Goal: Task Accomplishment & Management: Manage account settings

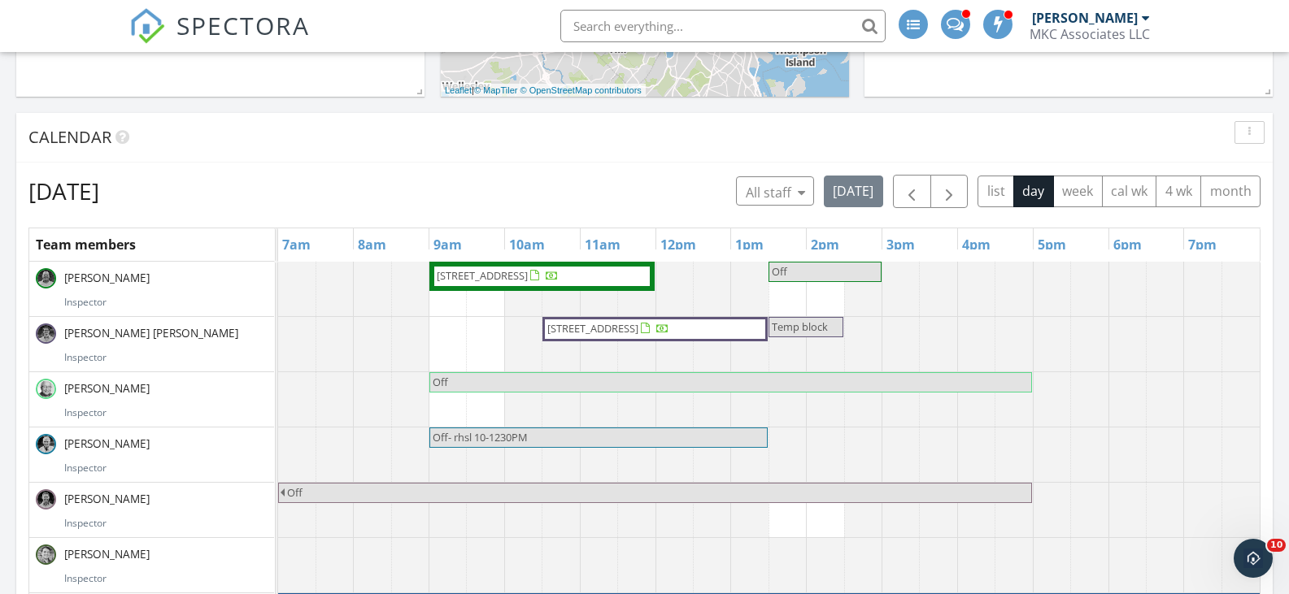
scroll to position [519, 0]
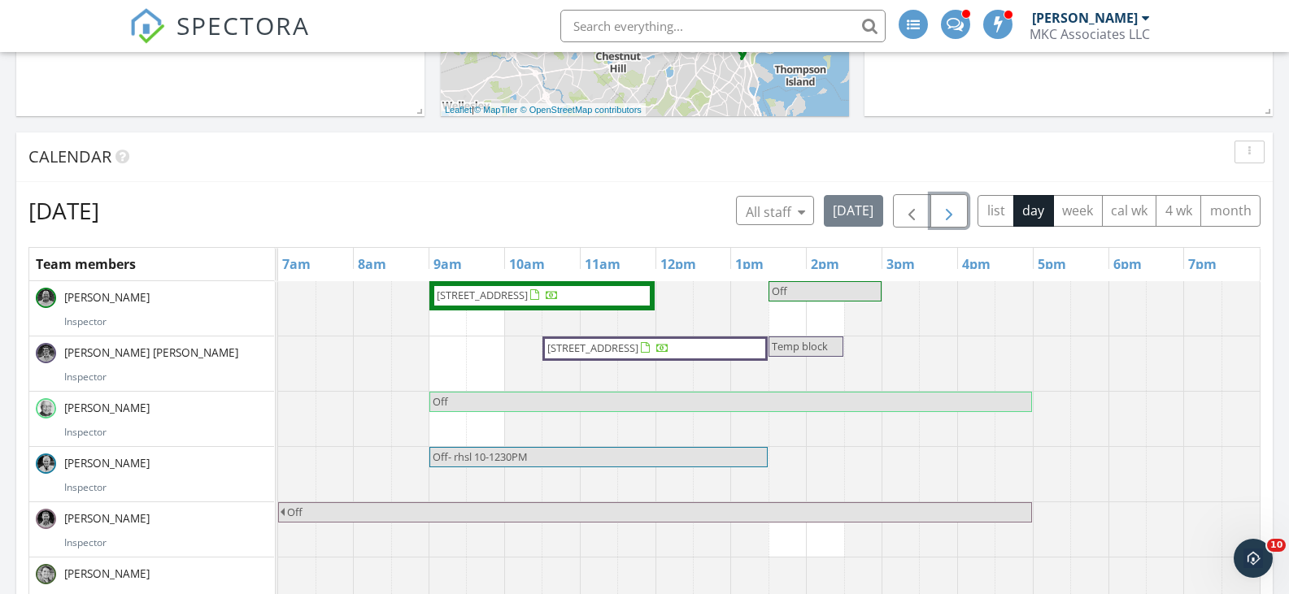
click at [948, 217] on span "button" at bounding box center [949, 212] width 20 height 20
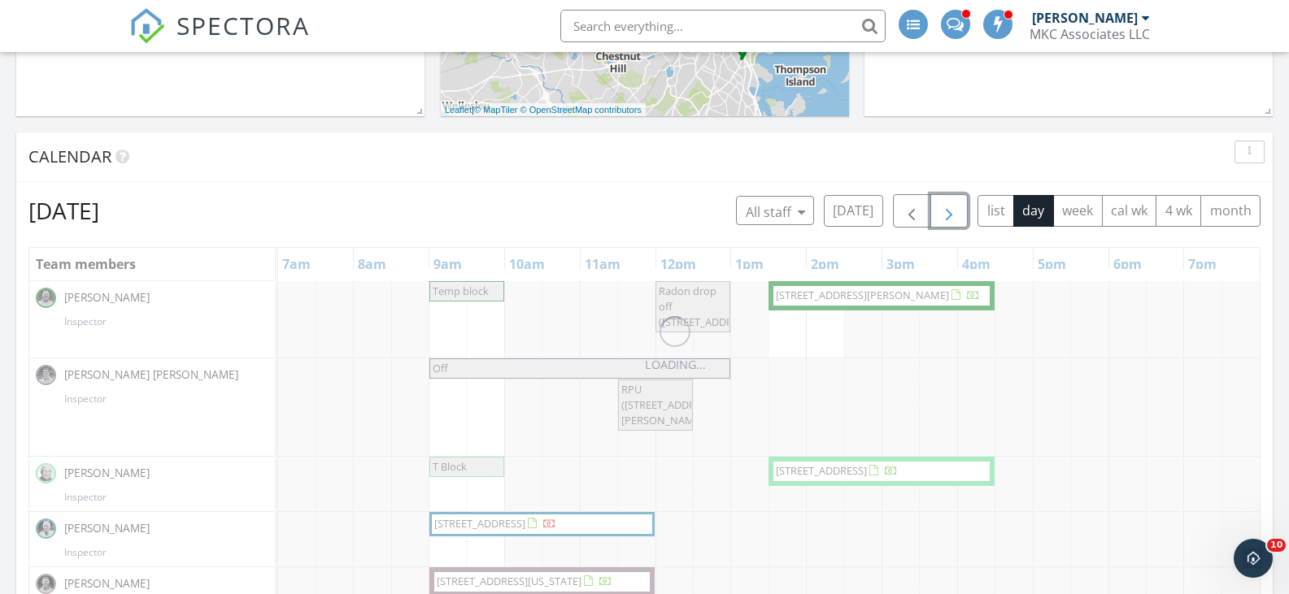
click at [948, 217] on span "button" at bounding box center [949, 212] width 20 height 20
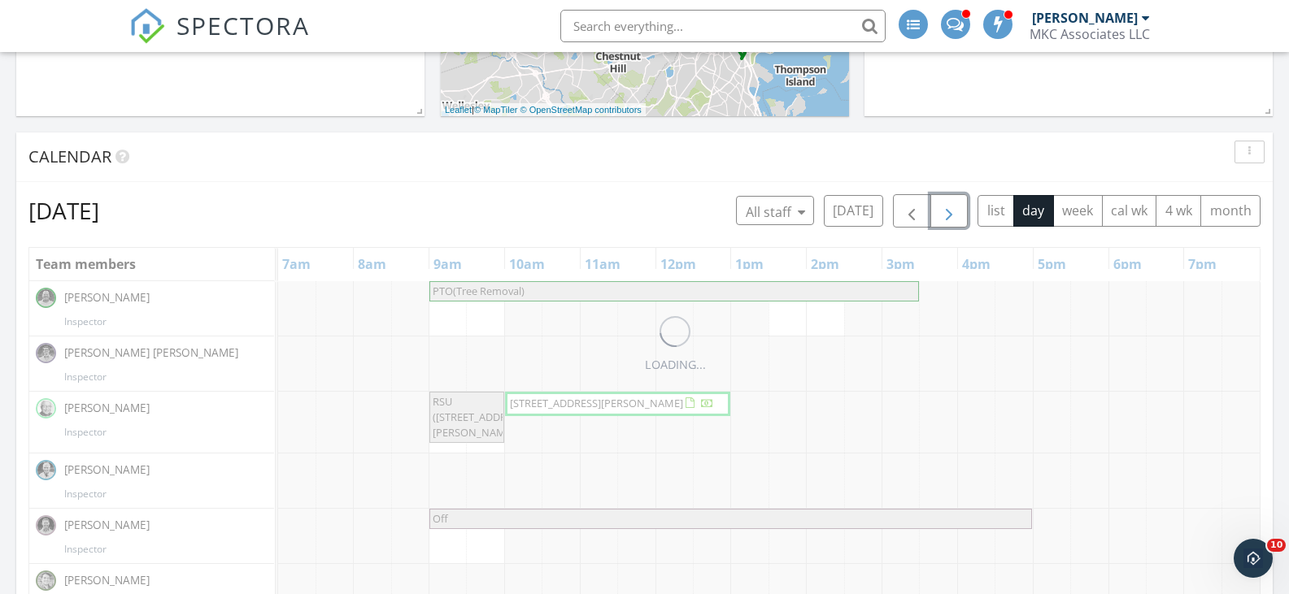
click at [948, 217] on span "button" at bounding box center [949, 212] width 20 height 20
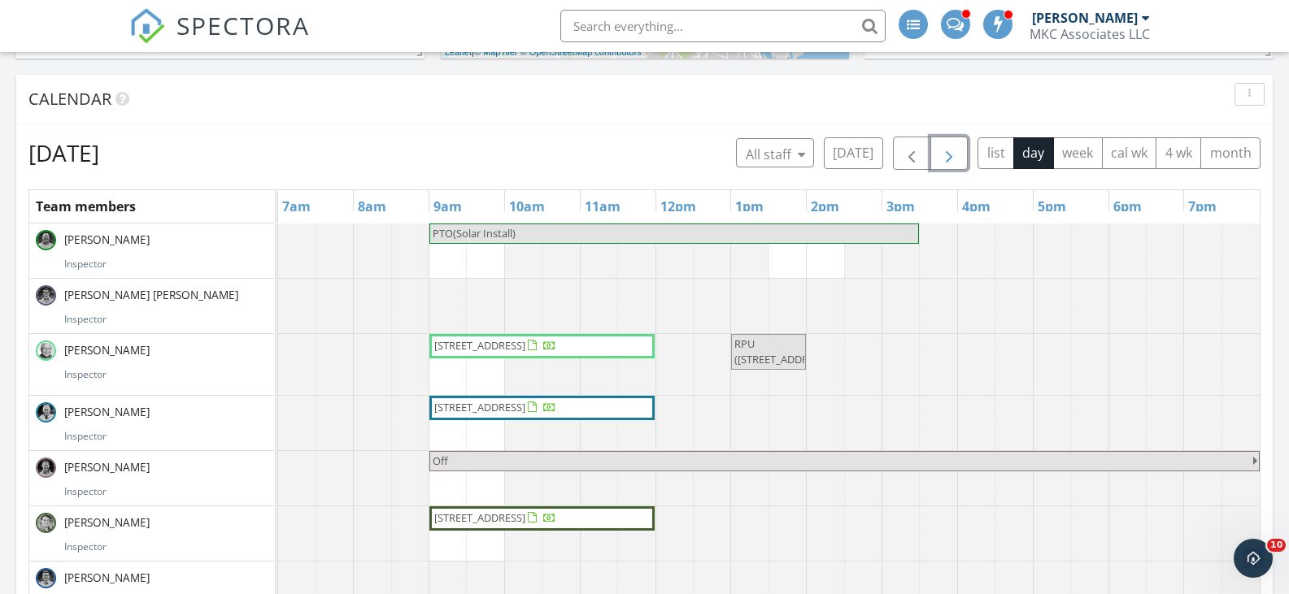
scroll to position [600, 0]
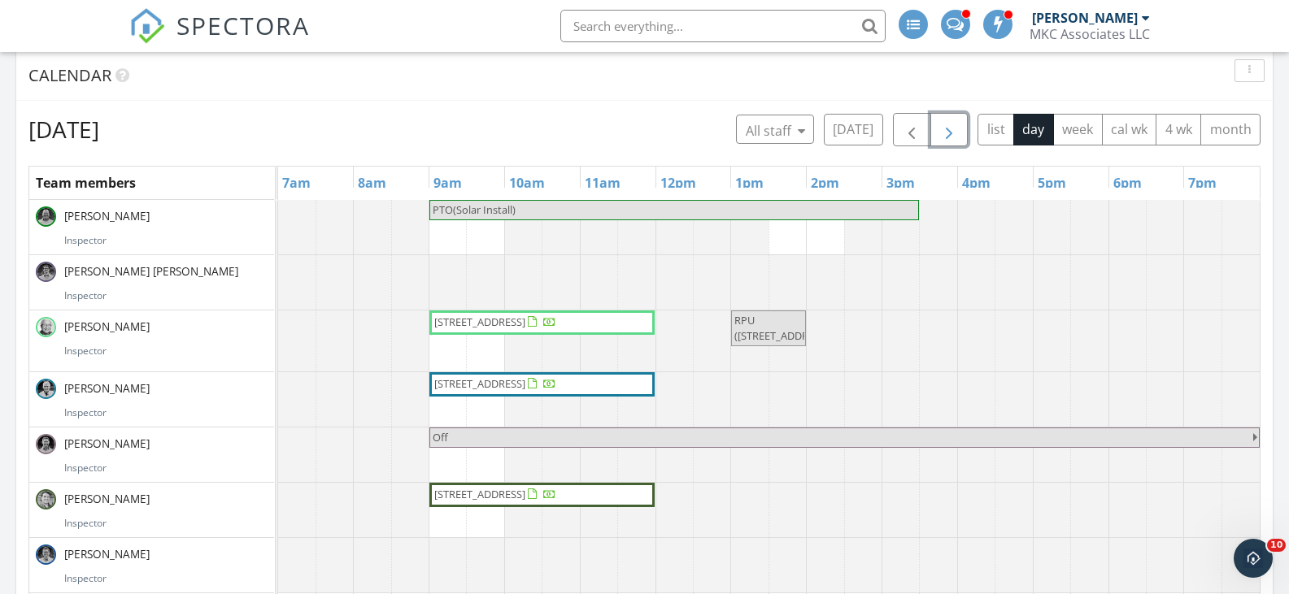
click at [943, 128] on span "button" at bounding box center [949, 130] width 20 height 20
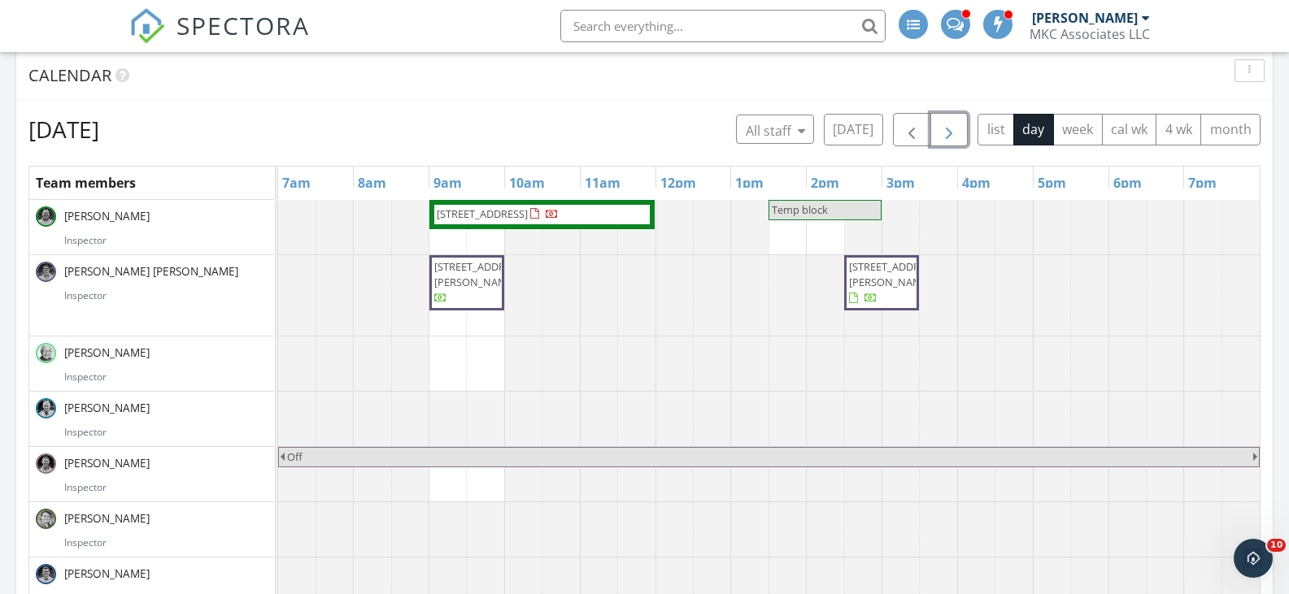
click at [943, 128] on span "button" at bounding box center [949, 130] width 20 height 20
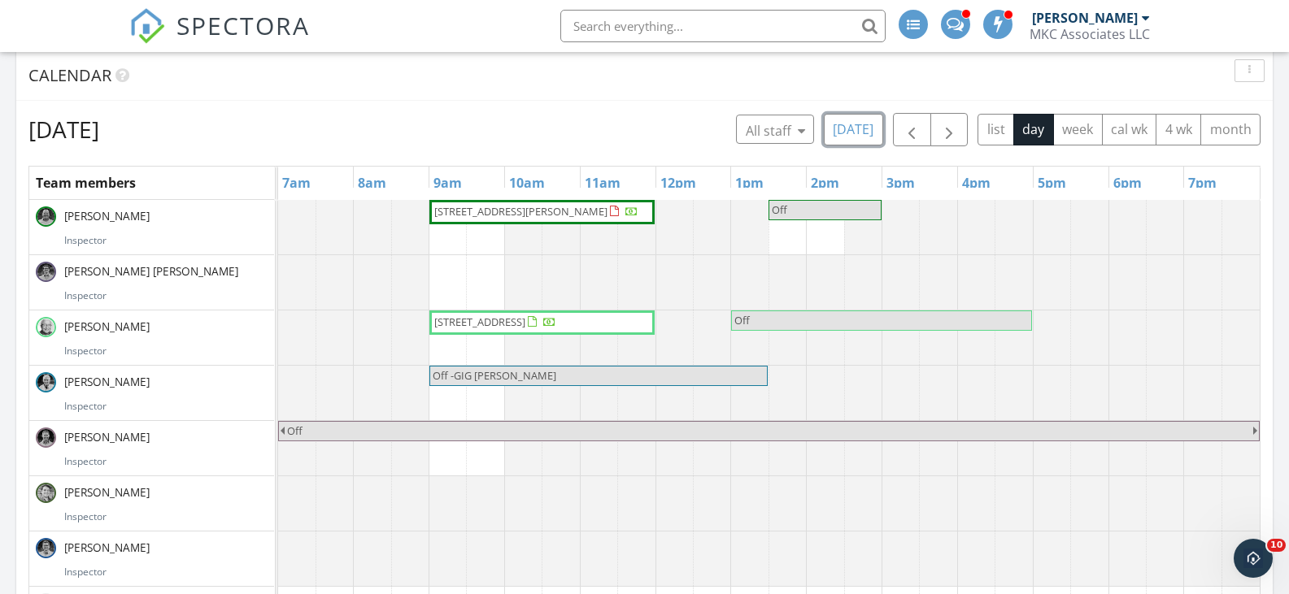
click at [856, 123] on button "[DATE]" at bounding box center [853, 130] width 59 height 32
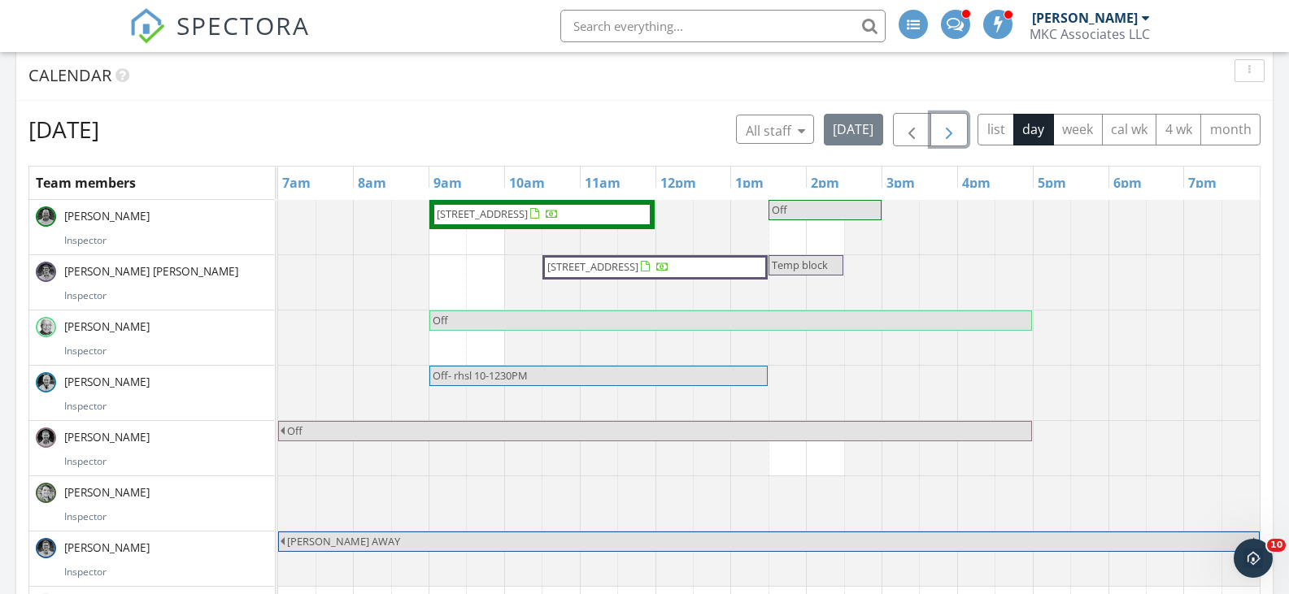
click at [948, 131] on span "button" at bounding box center [949, 130] width 20 height 20
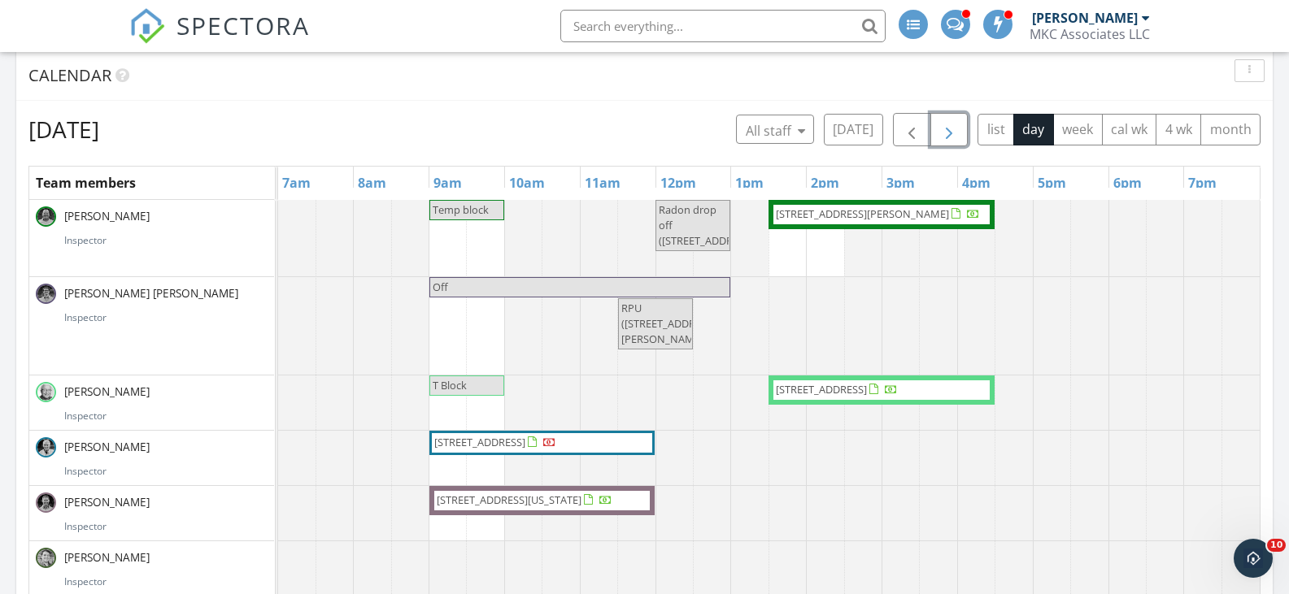
click at [948, 131] on span "button" at bounding box center [949, 130] width 20 height 20
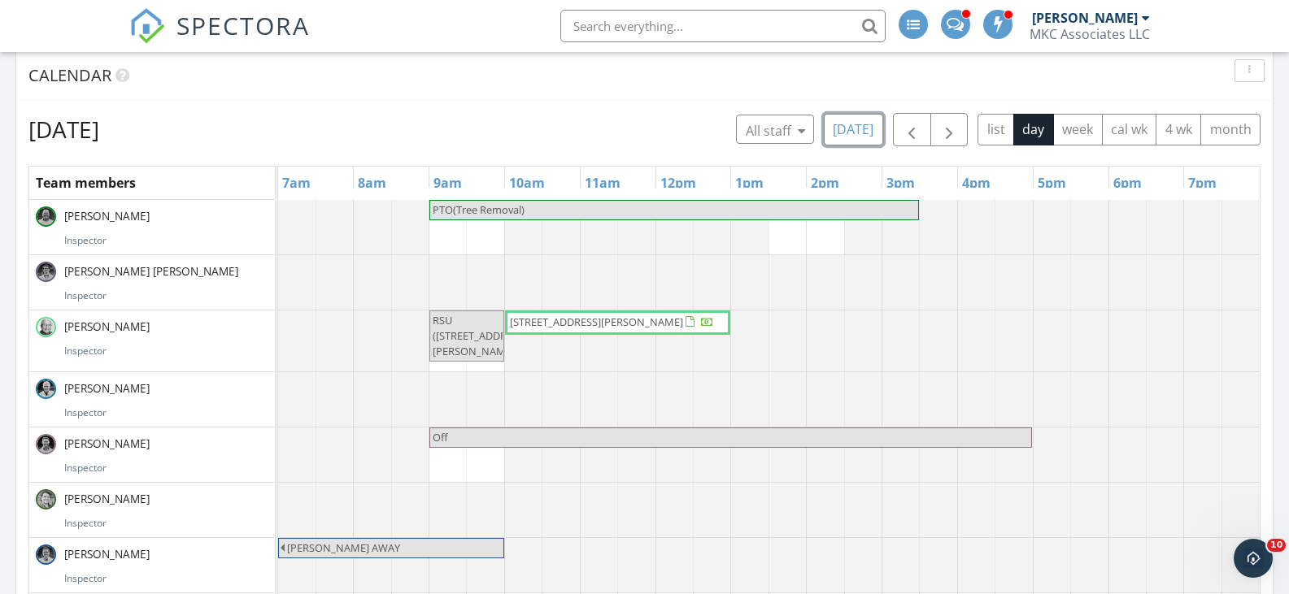
click at [863, 130] on button "today" at bounding box center [853, 130] width 59 height 32
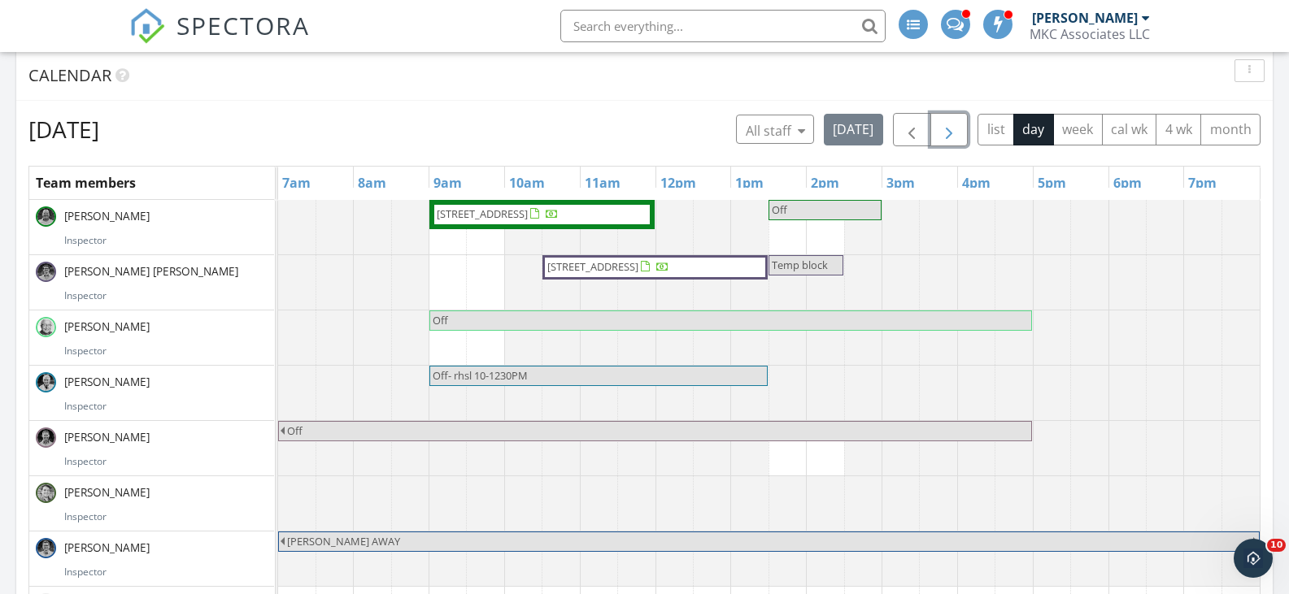
click at [944, 129] on span "button" at bounding box center [949, 130] width 20 height 20
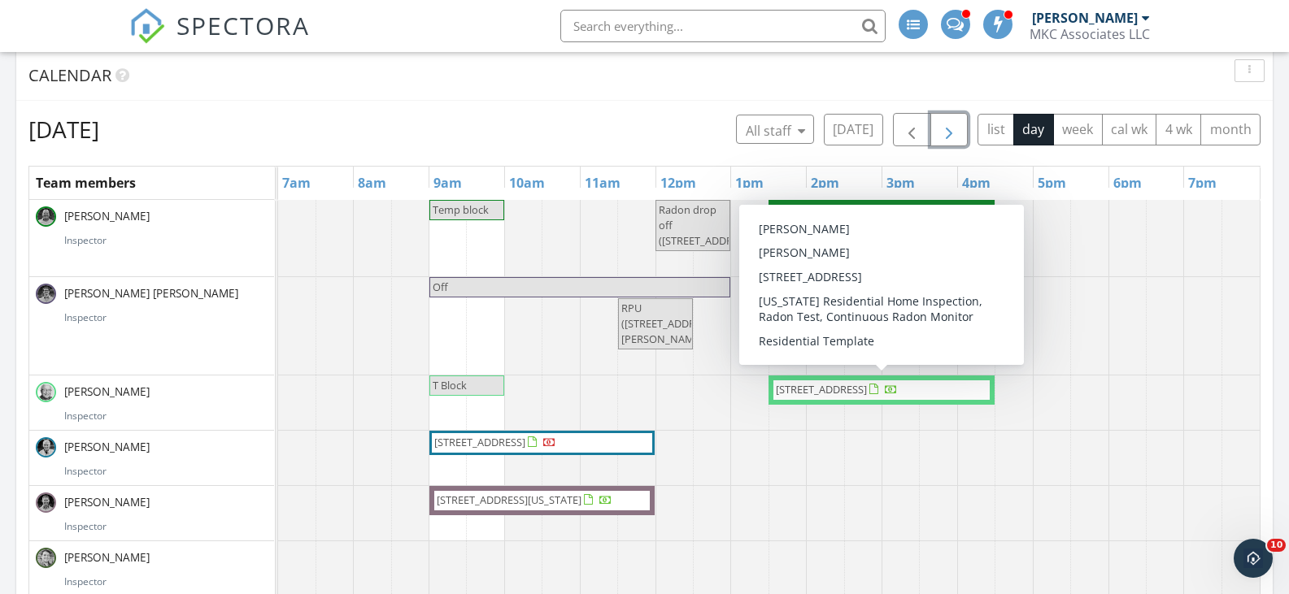
click at [852, 392] on span "[STREET_ADDRESS]" at bounding box center [821, 389] width 91 height 15
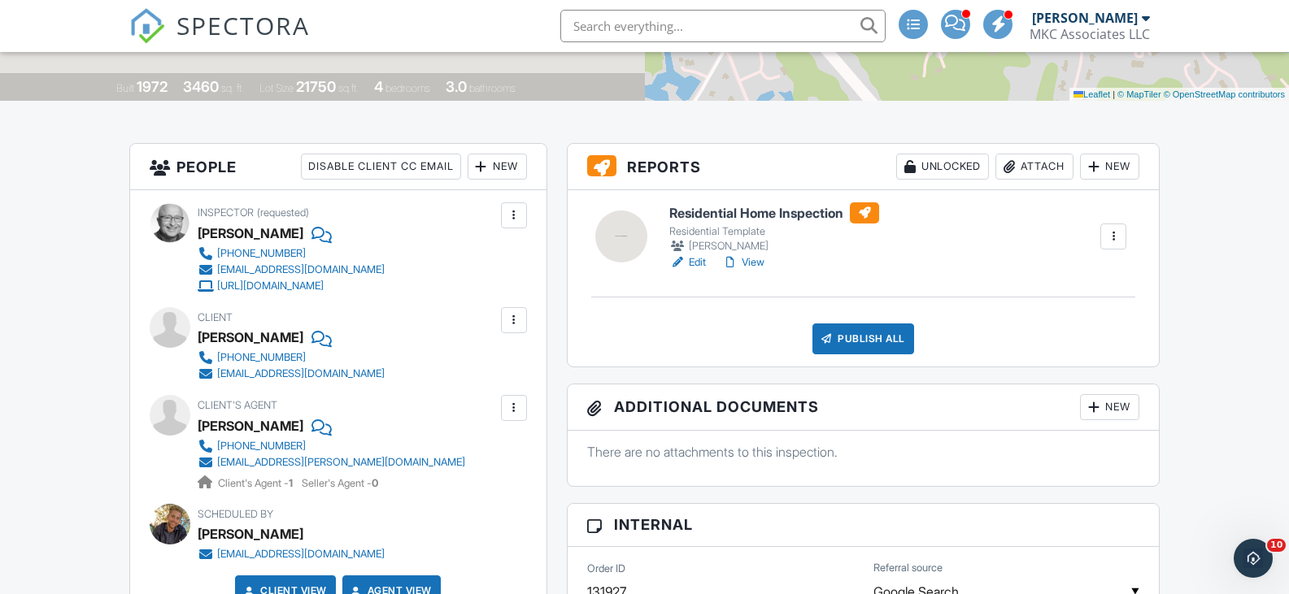
scroll to position [327, 0]
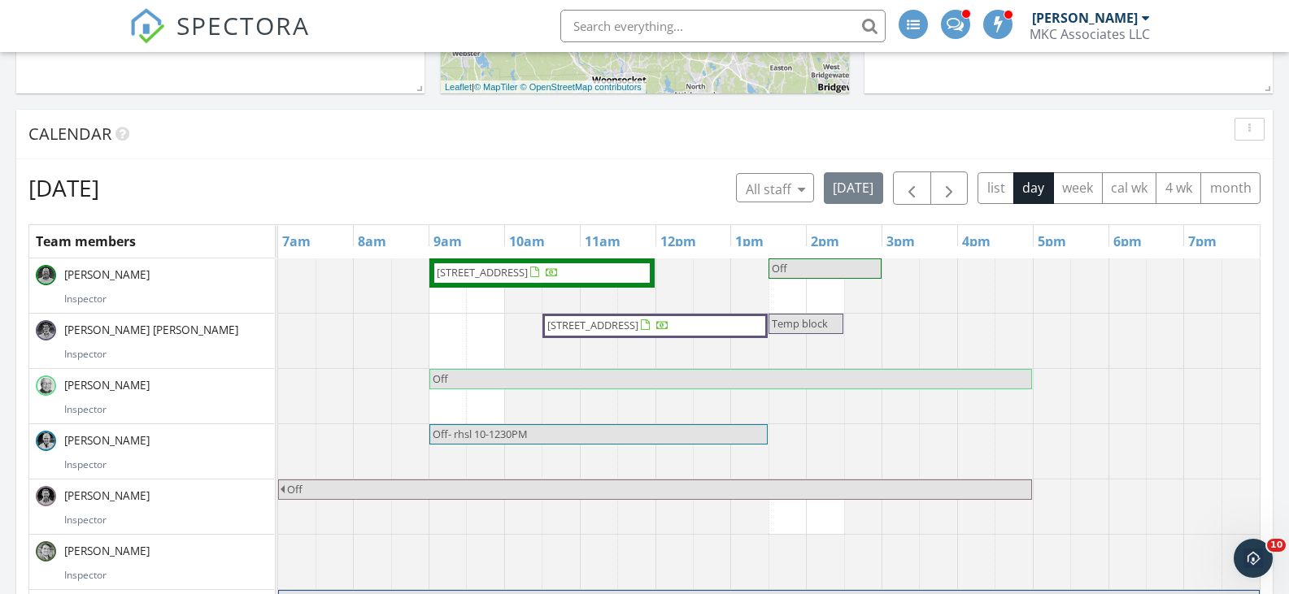
scroll to position [519, 0]
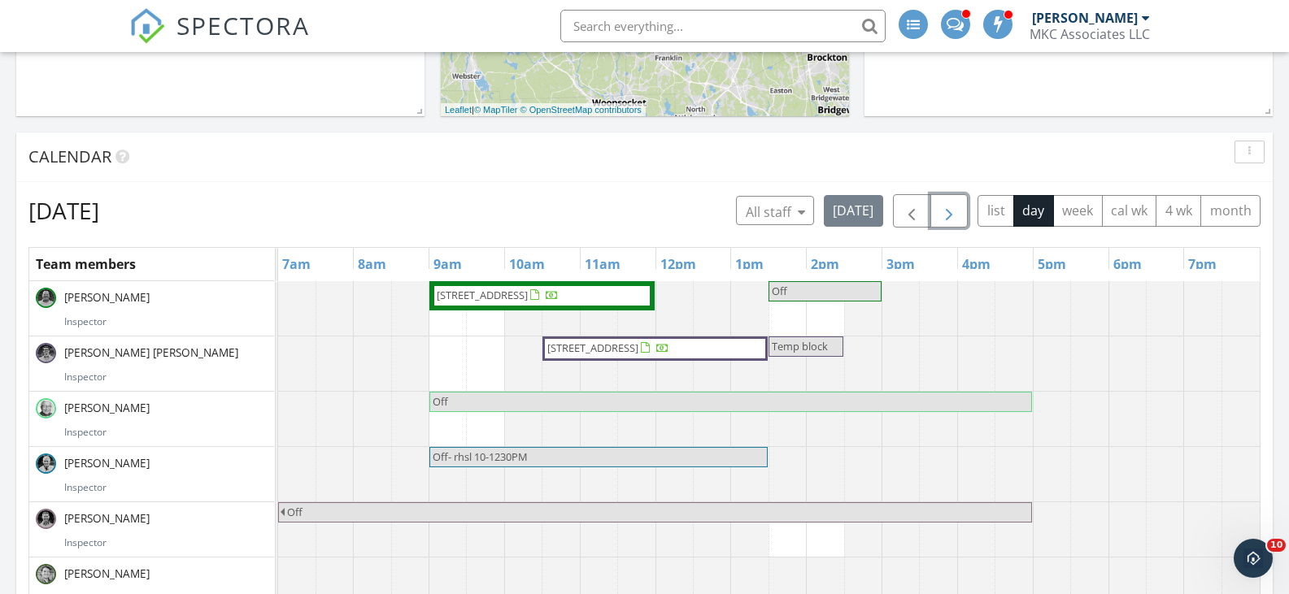
click at [952, 215] on span "button" at bounding box center [949, 212] width 20 height 20
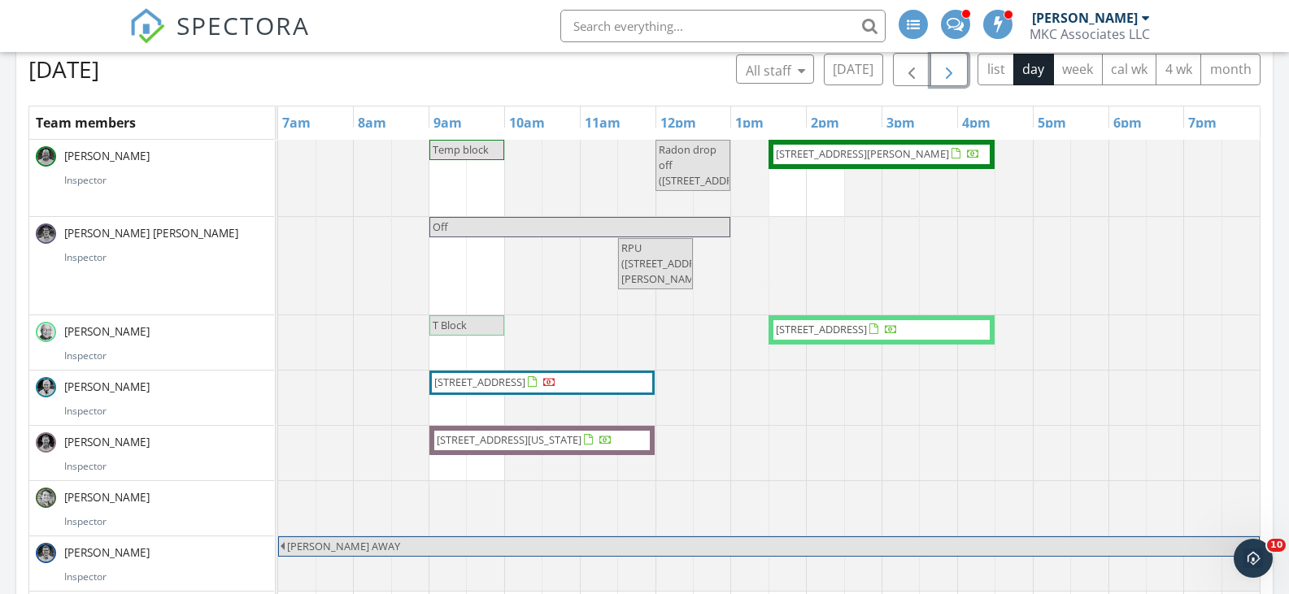
scroll to position [681, 0]
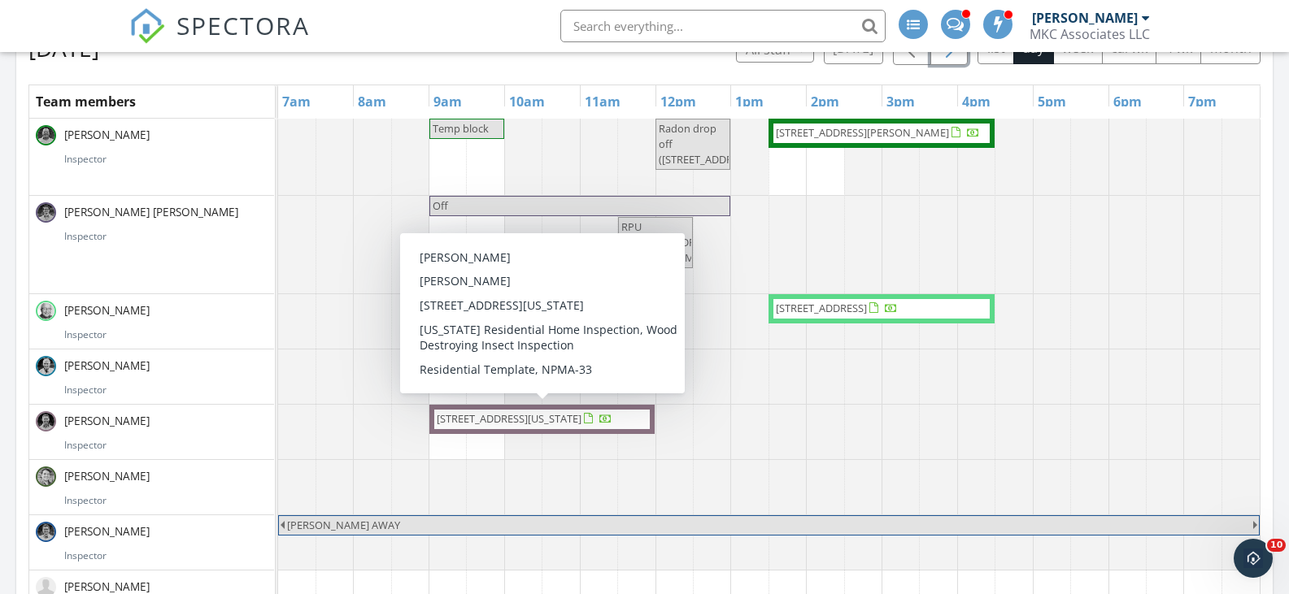
click at [546, 423] on span "[STREET_ADDRESS][US_STATE]" at bounding box center [509, 418] width 145 height 15
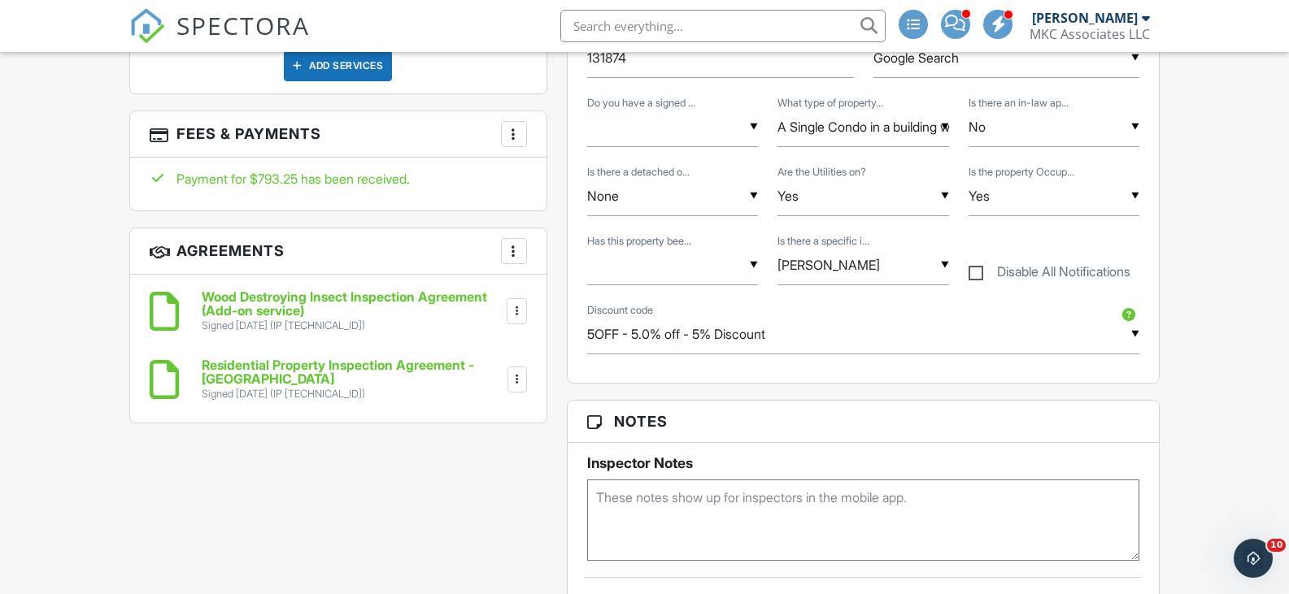
scroll to position [813, 0]
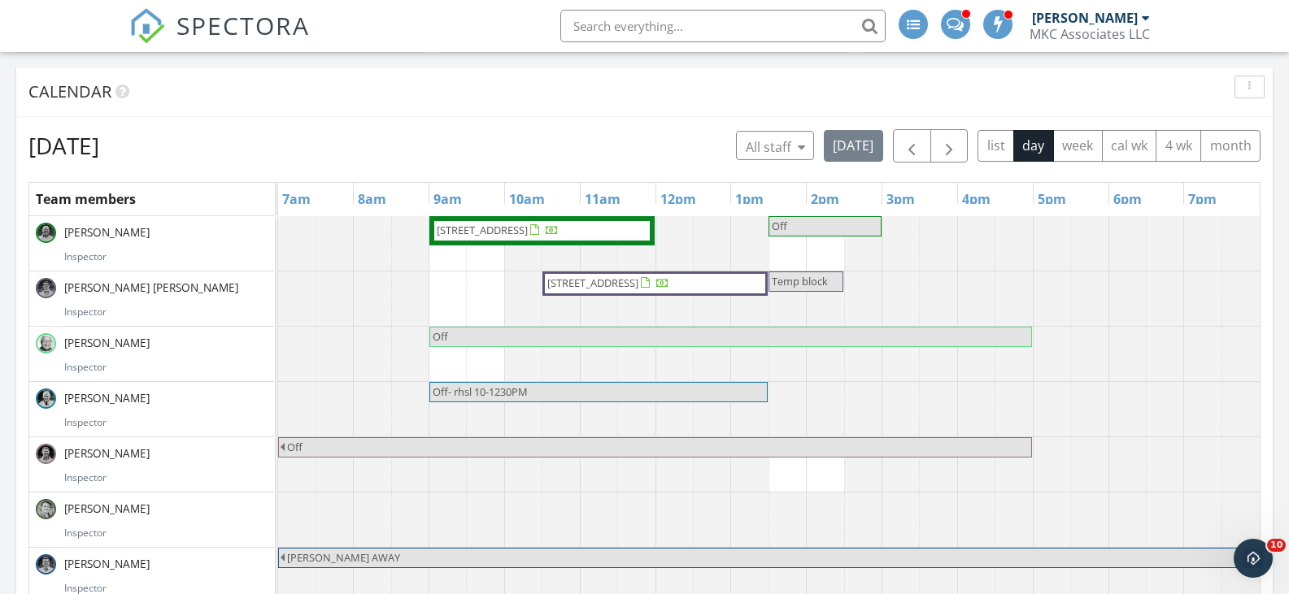
scroll to position [519, 0]
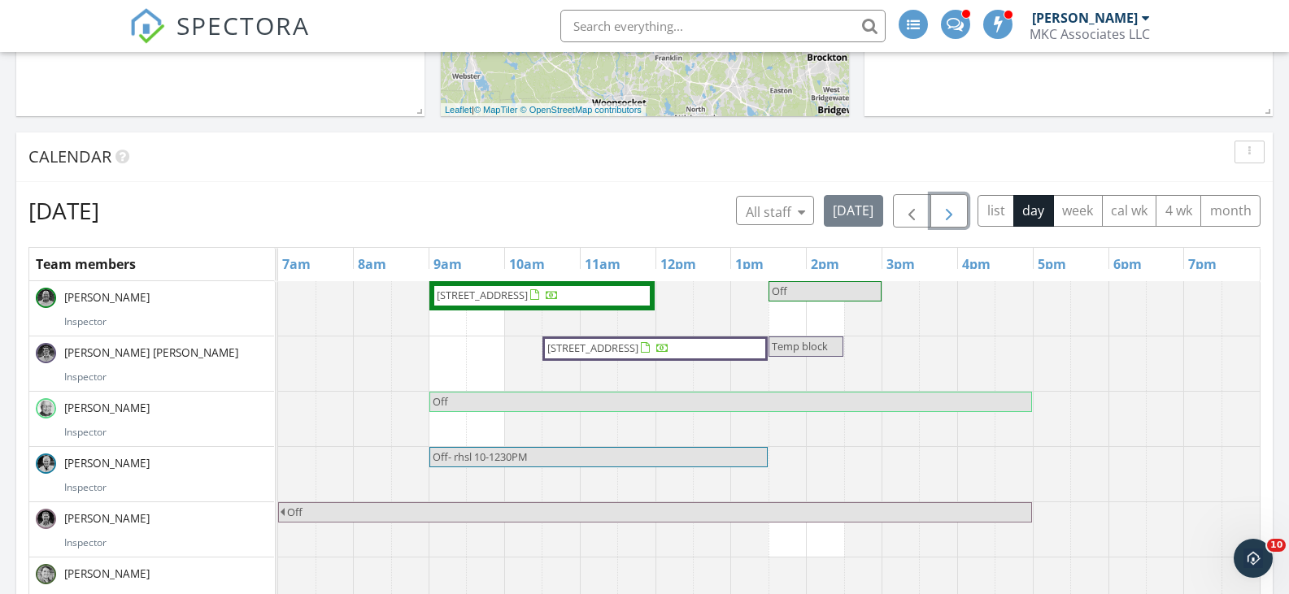
click at [950, 209] on span "button" at bounding box center [949, 212] width 20 height 20
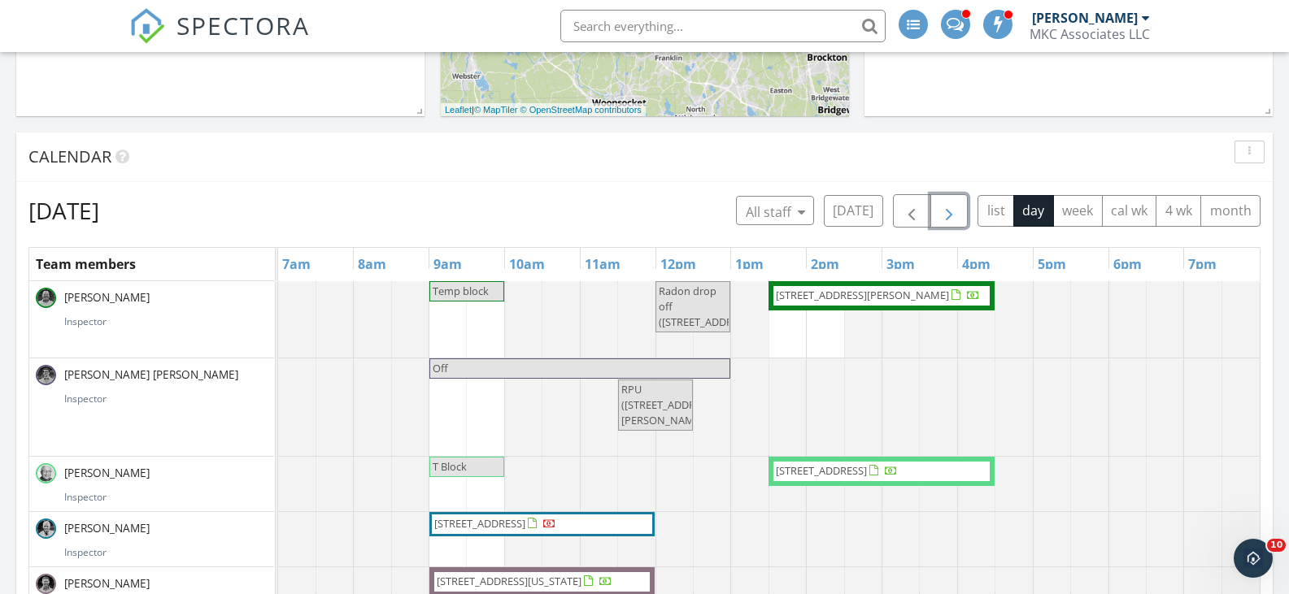
click at [950, 209] on span "button" at bounding box center [949, 212] width 20 height 20
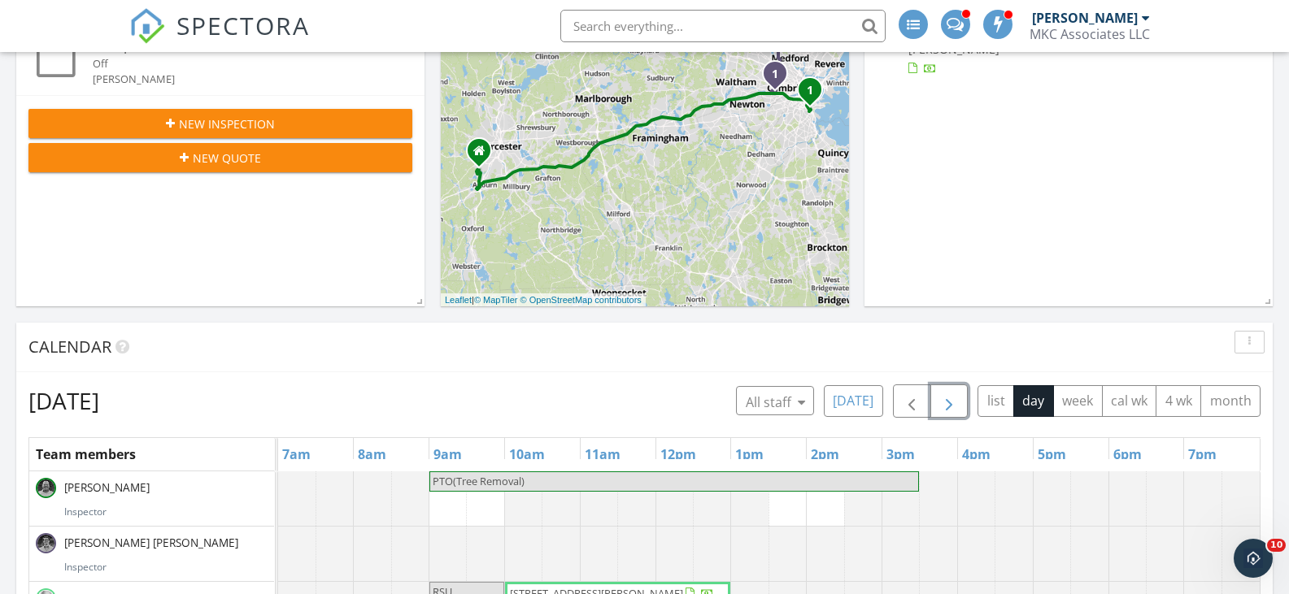
scroll to position [356, 0]
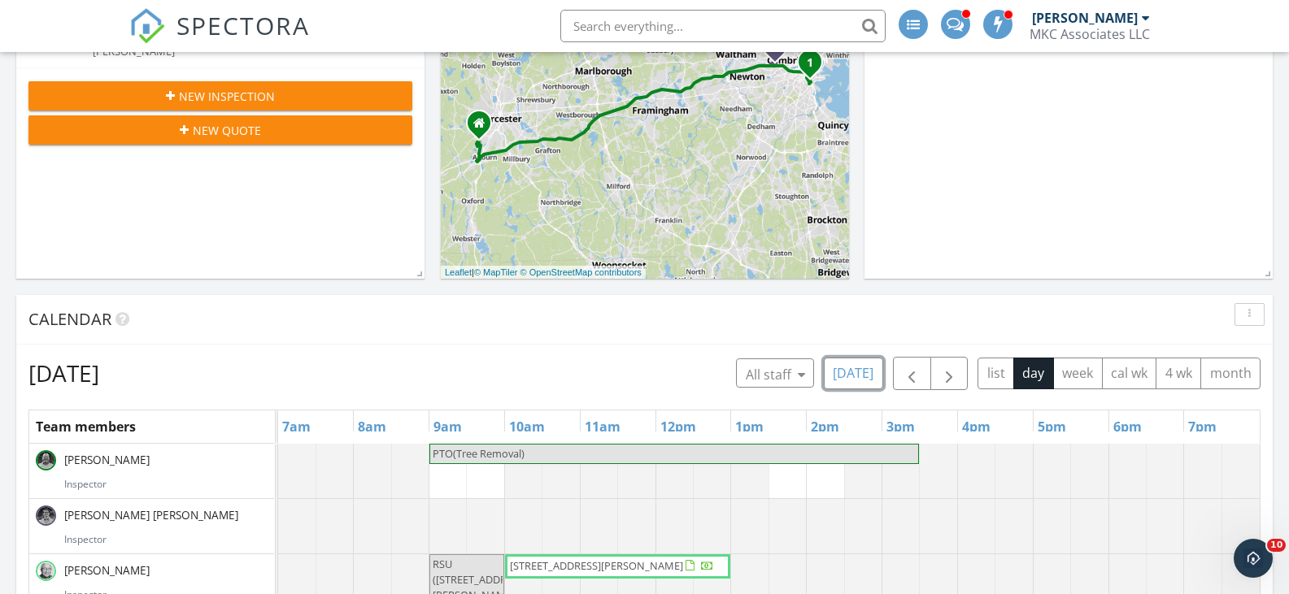
click at [852, 377] on button "[DATE]" at bounding box center [853, 374] width 59 height 32
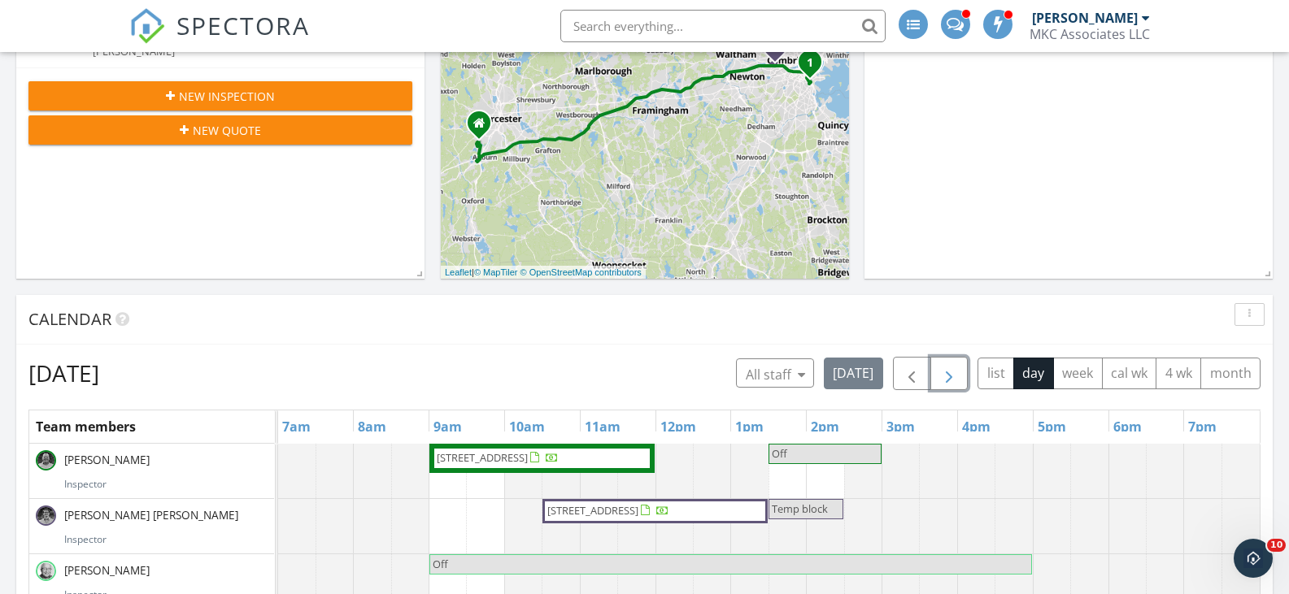
click at [948, 374] on span "button" at bounding box center [949, 374] width 20 height 20
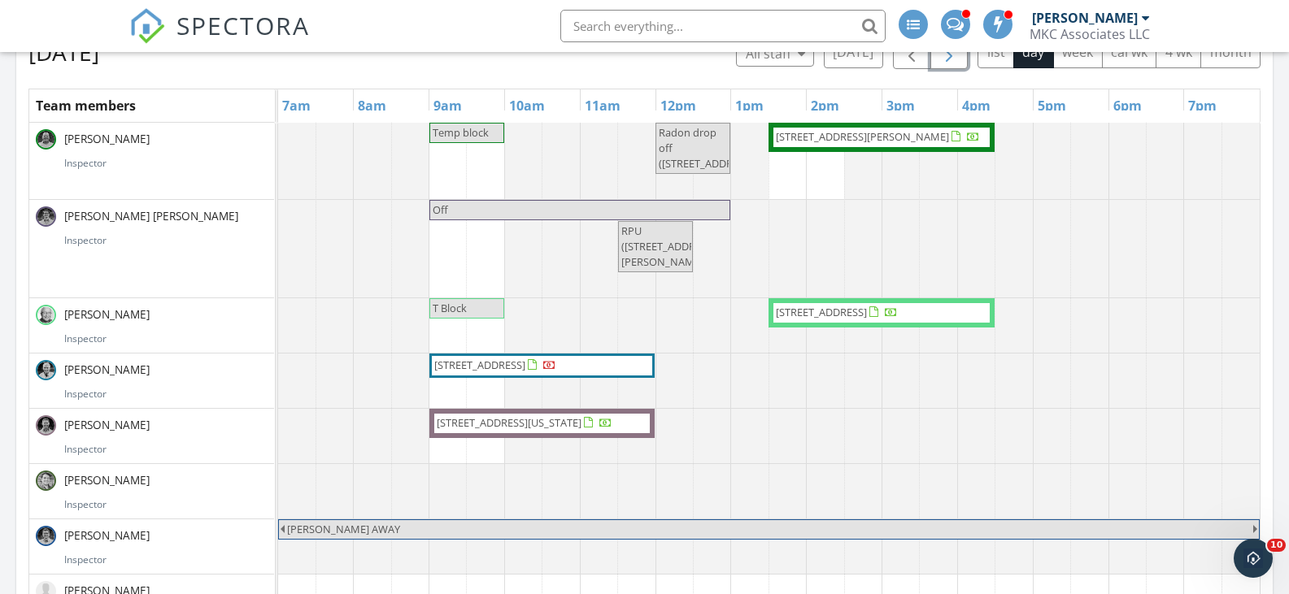
scroll to position [641, 0]
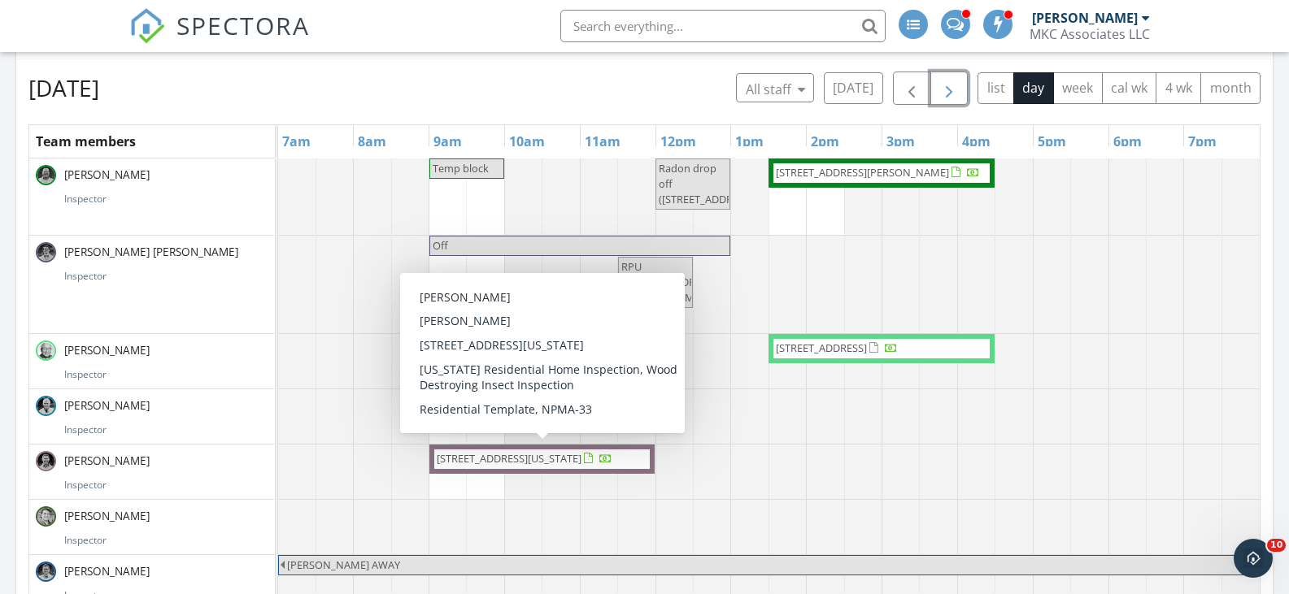
click at [533, 460] on span "147 Massachusetts Ave, Arlington 02474" at bounding box center [509, 458] width 145 height 15
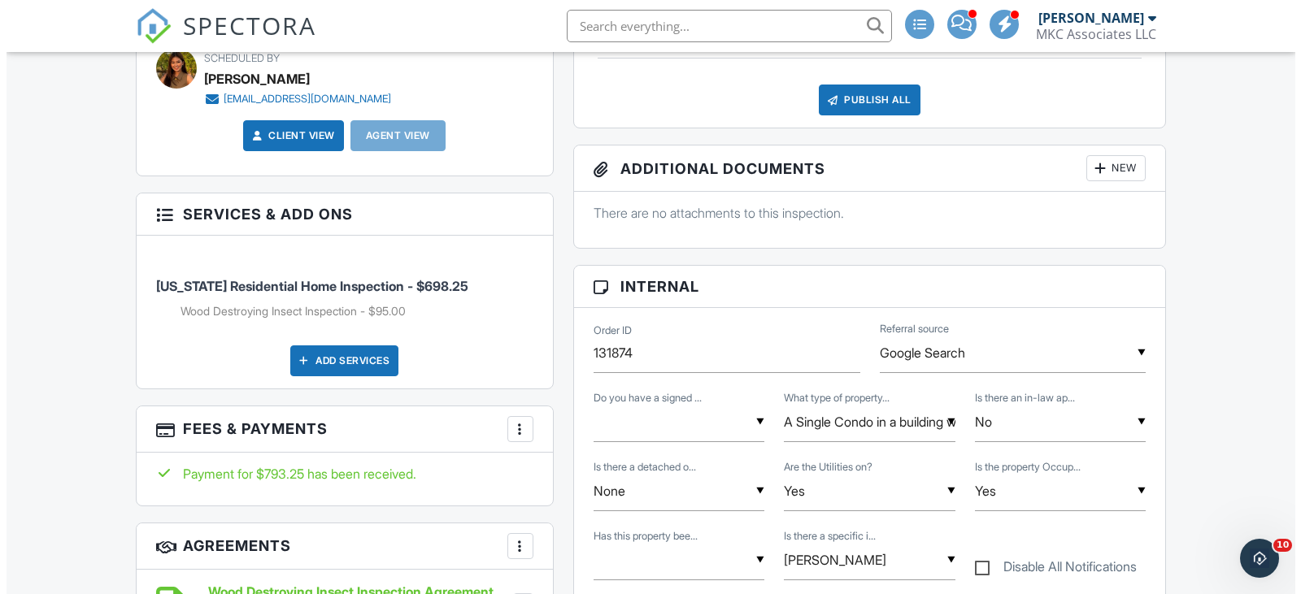
scroll to position [802, 0]
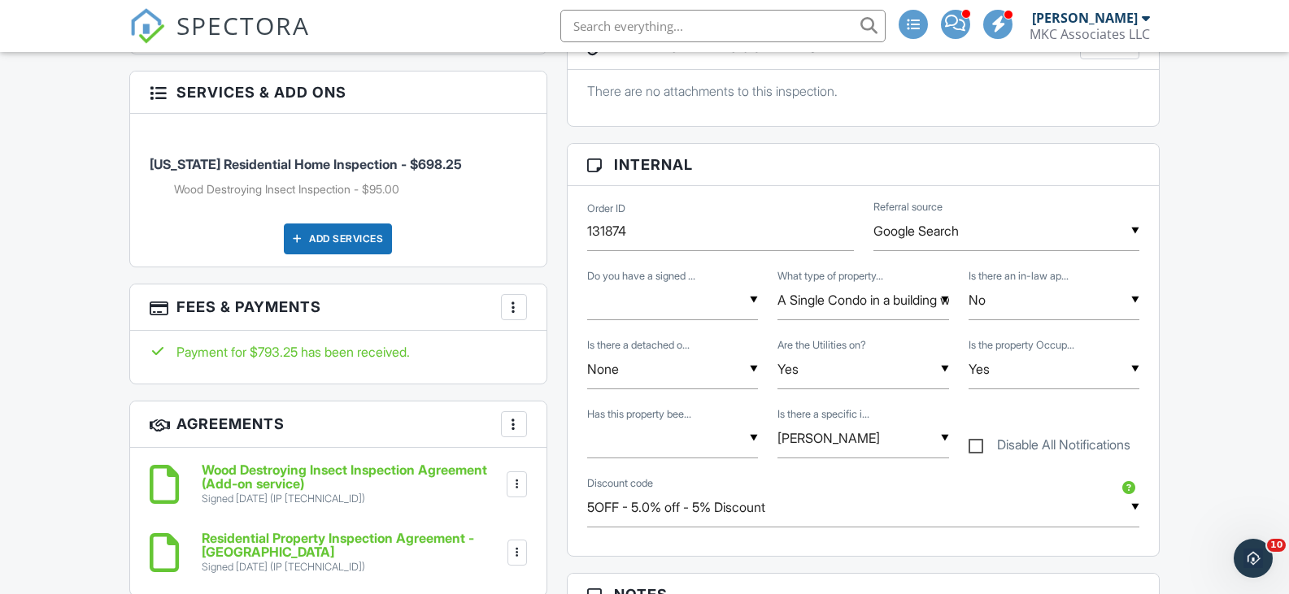
click at [511, 307] on div at bounding box center [514, 307] width 16 height 16
click at [589, 352] on li "Edit Fees & Payments" at bounding box center [596, 357] width 170 height 41
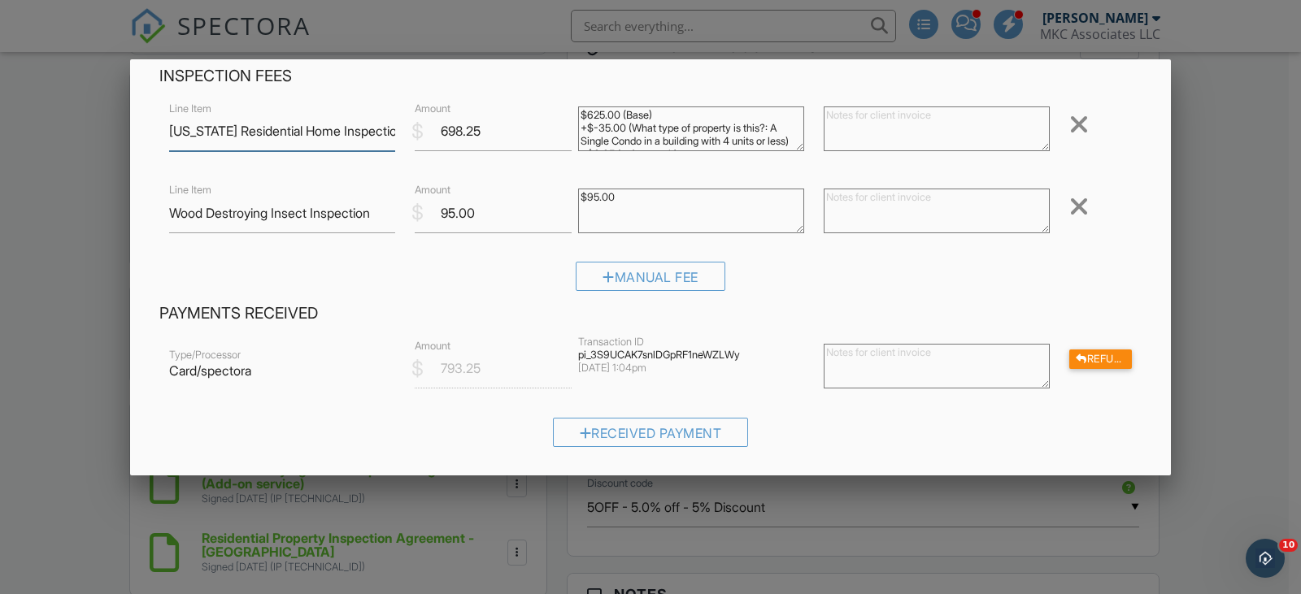
scroll to position [81, 0]
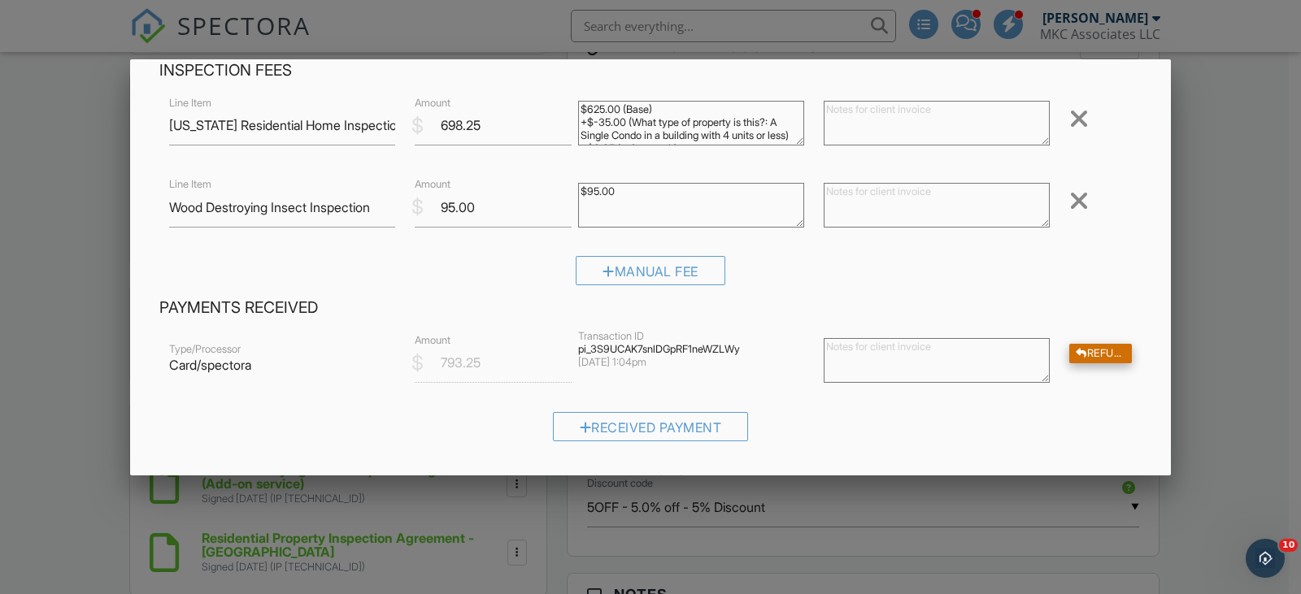
click at [1085, 346] on div "Refund" at bounding box center [1100, 354] width 63 height 20
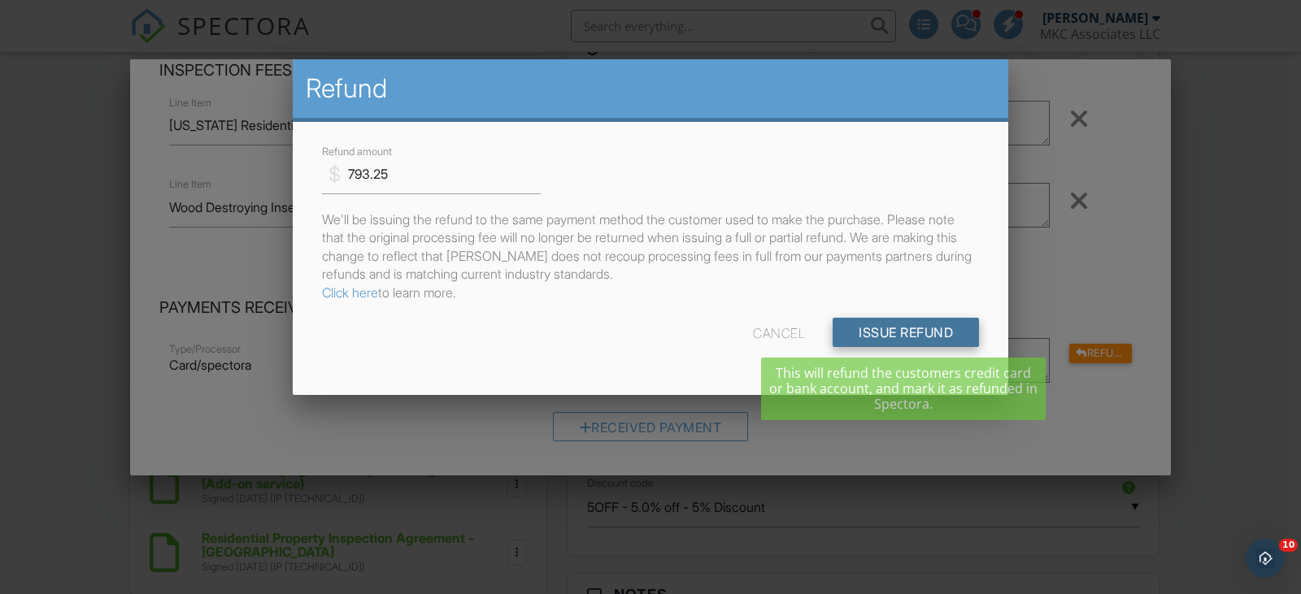
click at [928, 330] on input "Issue Refund" at bounding box center [906, 332] width 146 height 29
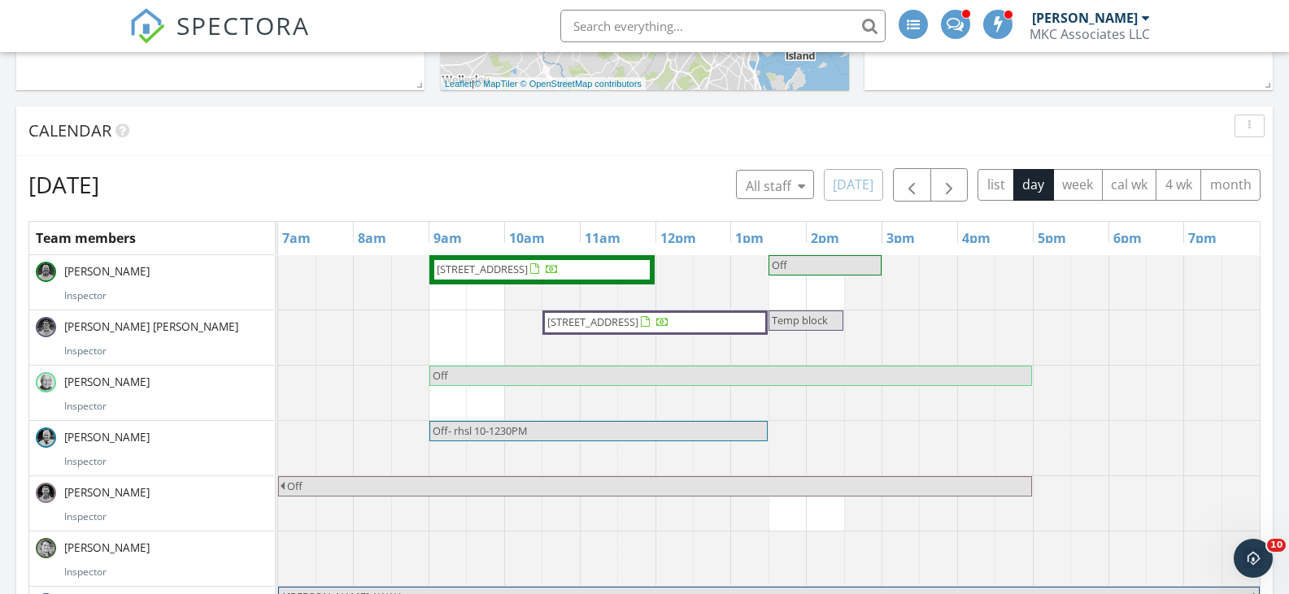
scroll to position [569, 0]
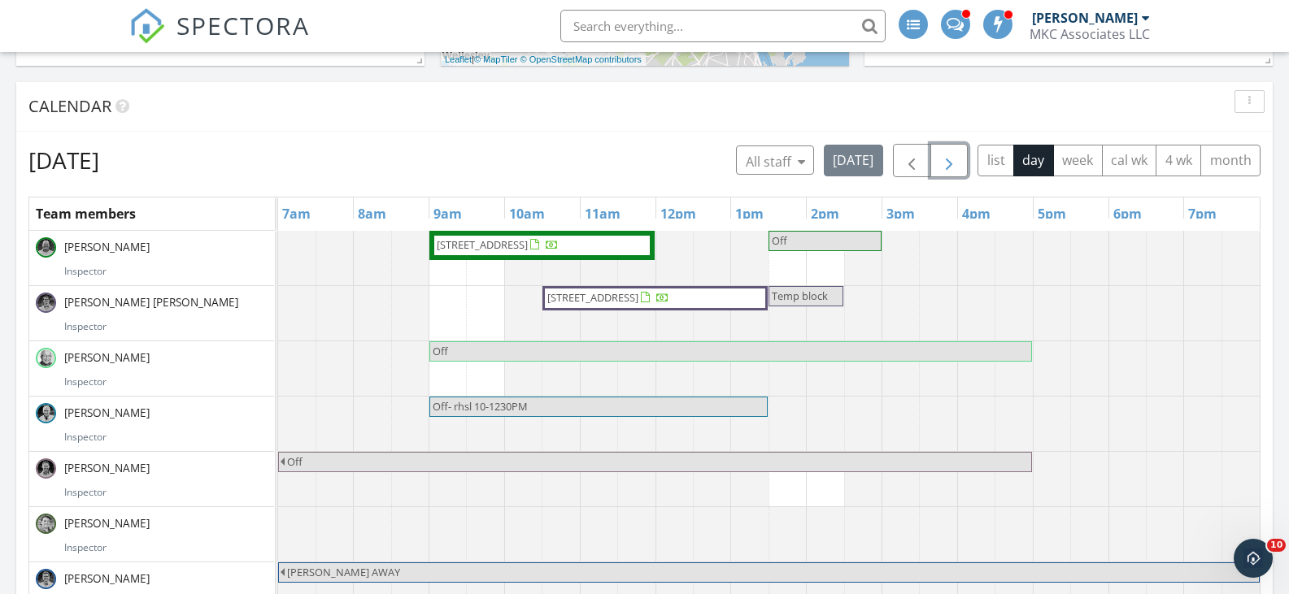
click at [948, 159] on span "button" at bounding box center [949, 161] width 20 height 20
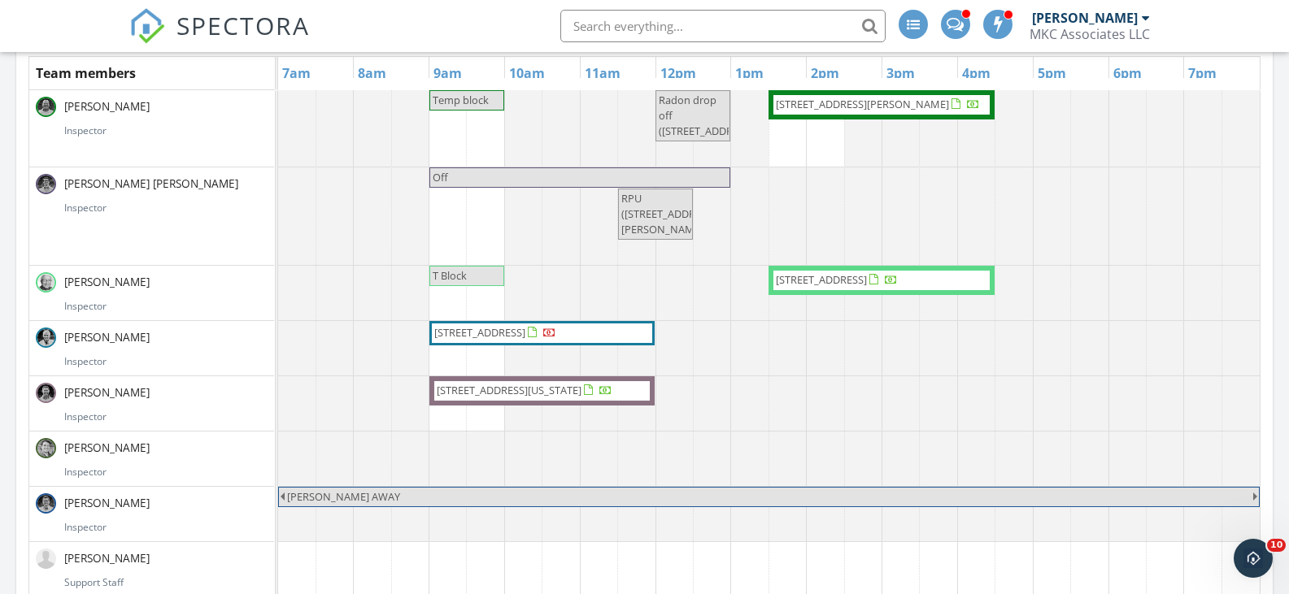
scroll to position [732, 0]
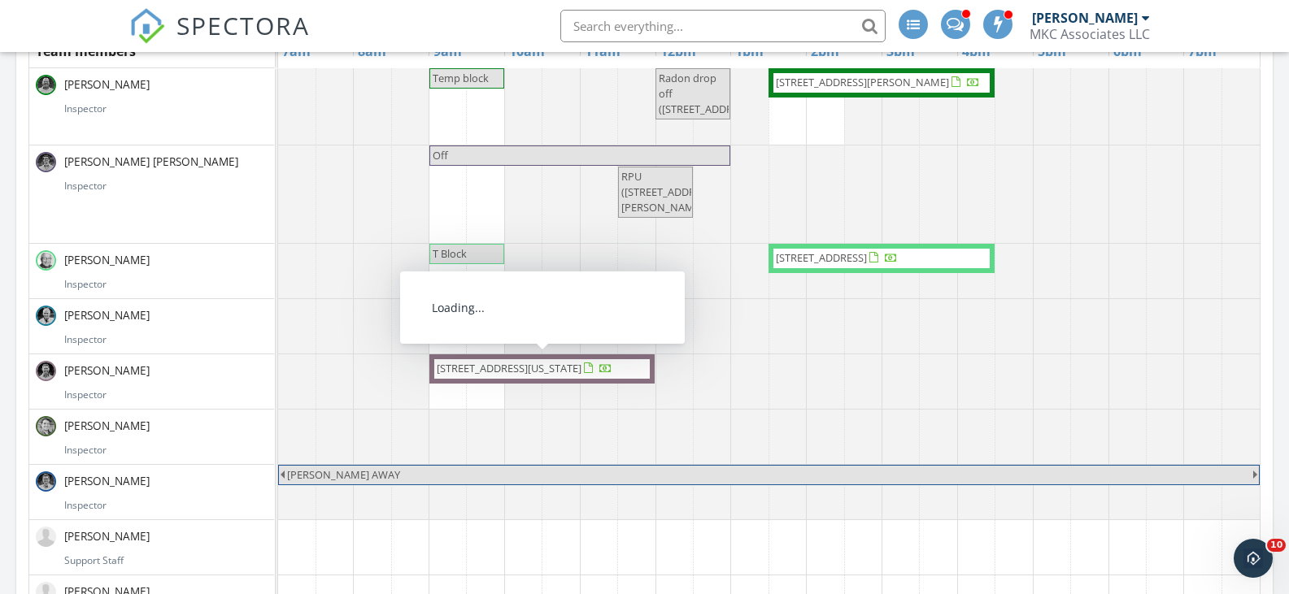
click at [501, 372] on span "147 Massachusetts Ave, Arlington 02474" at bounding box center [509, 368] width 145 height 15
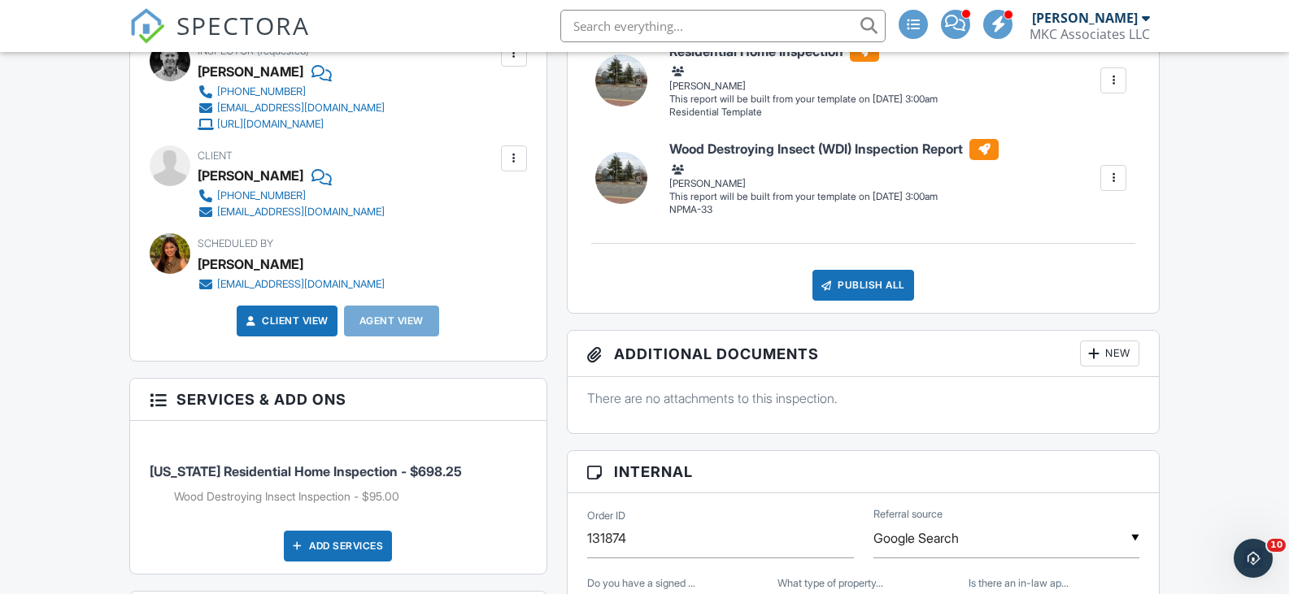
scroll to position [407, 0]
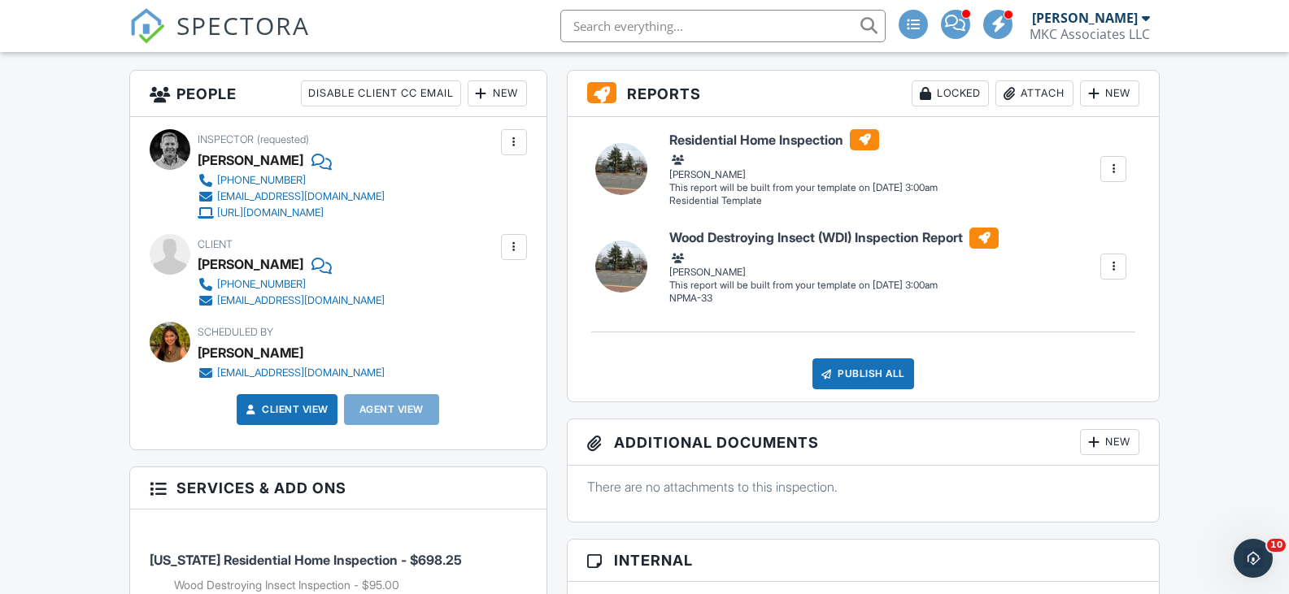
click at [478, 91] on div at bounding box center [481, 93] width 16 height 16
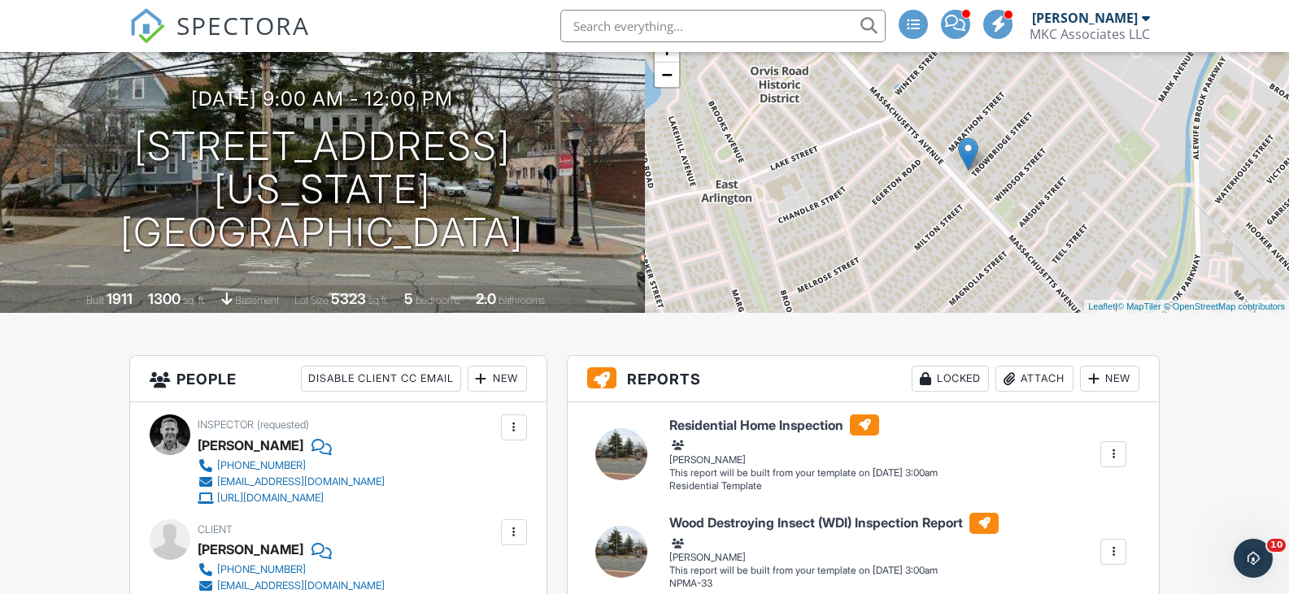
scroll to position [0, 0]
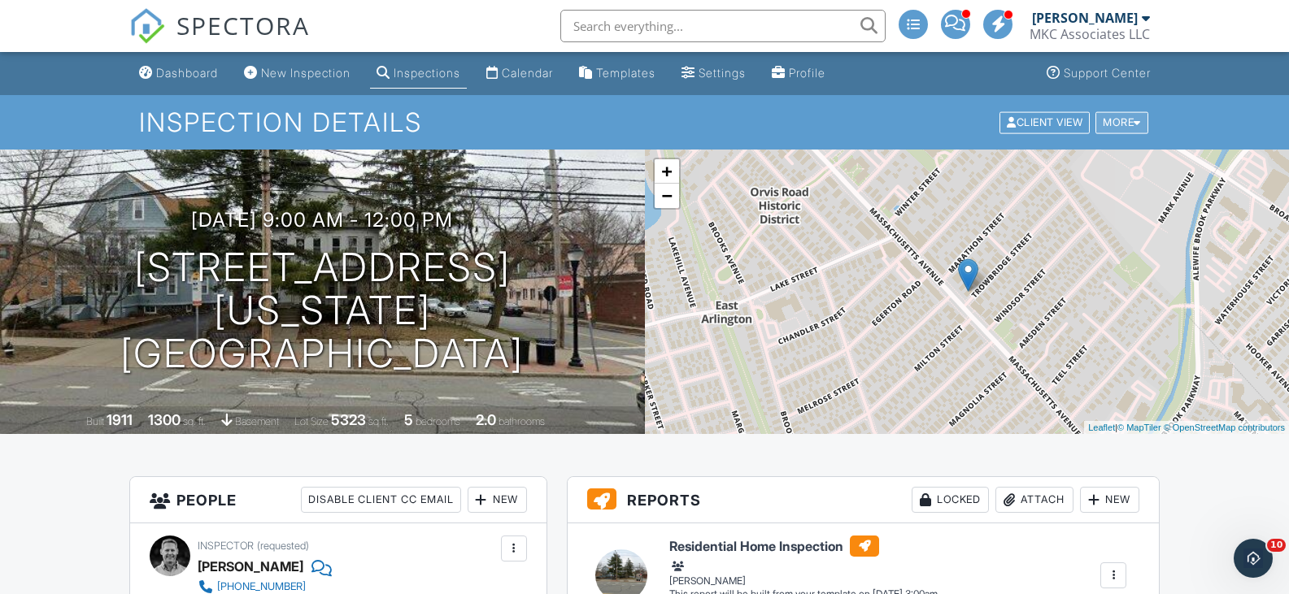
click at [1137, 122] on div at bounding box center [1136, 122] width 7 height 11
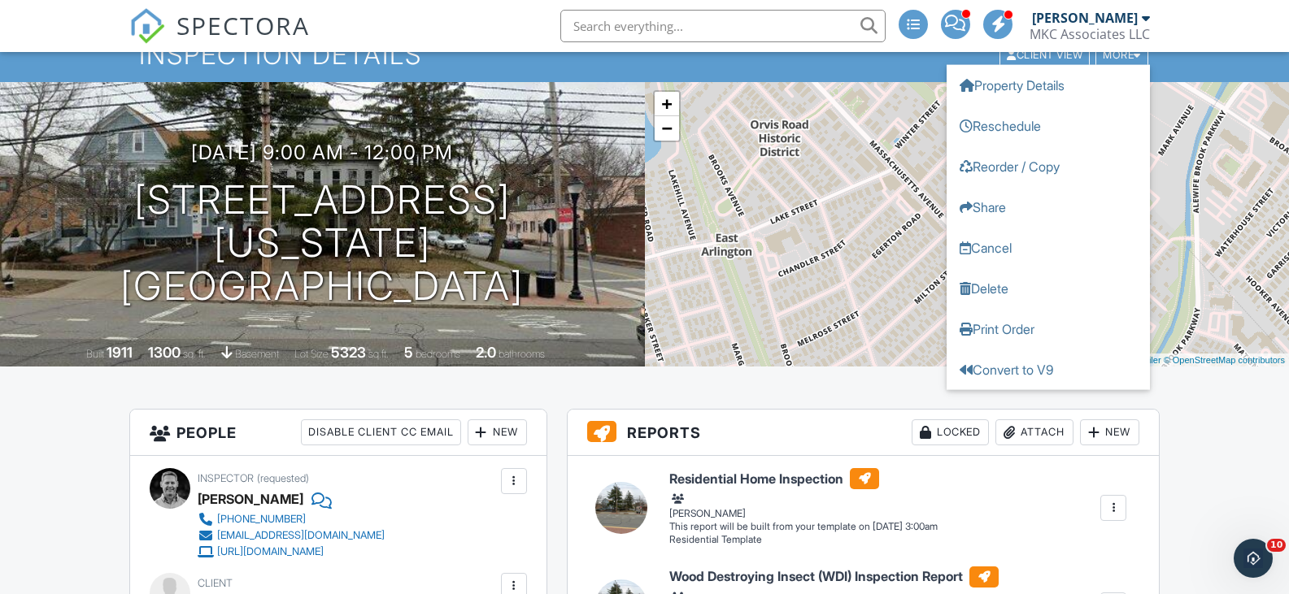
scroll to position [325, 0]
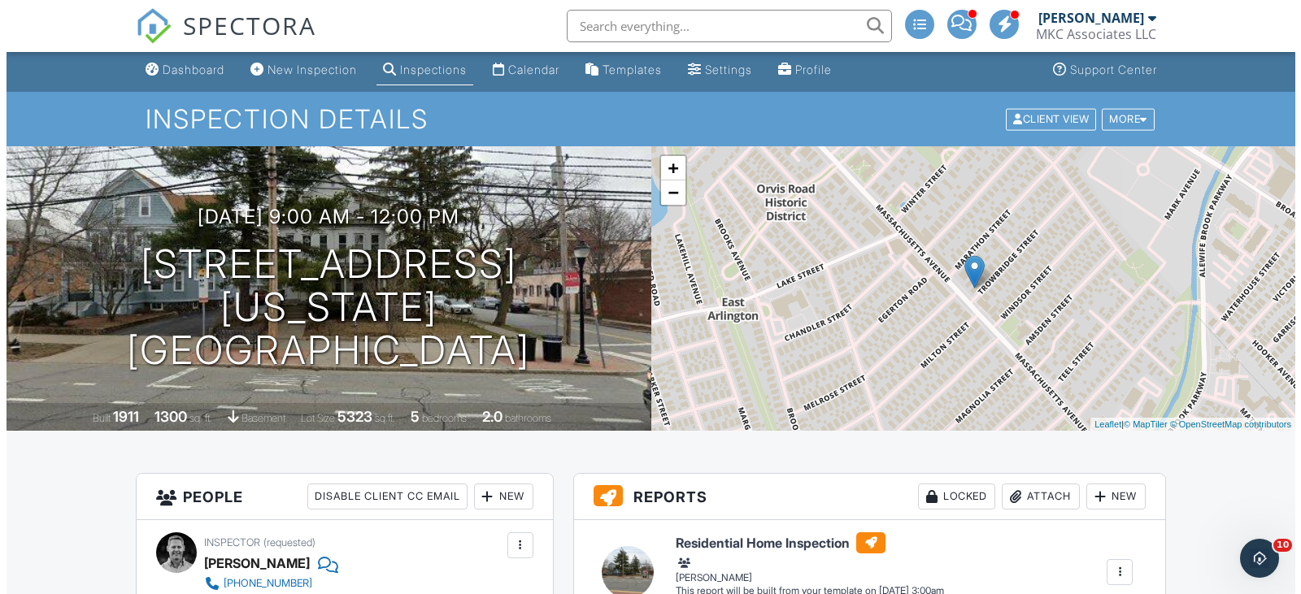
scroll to position [0, 0]
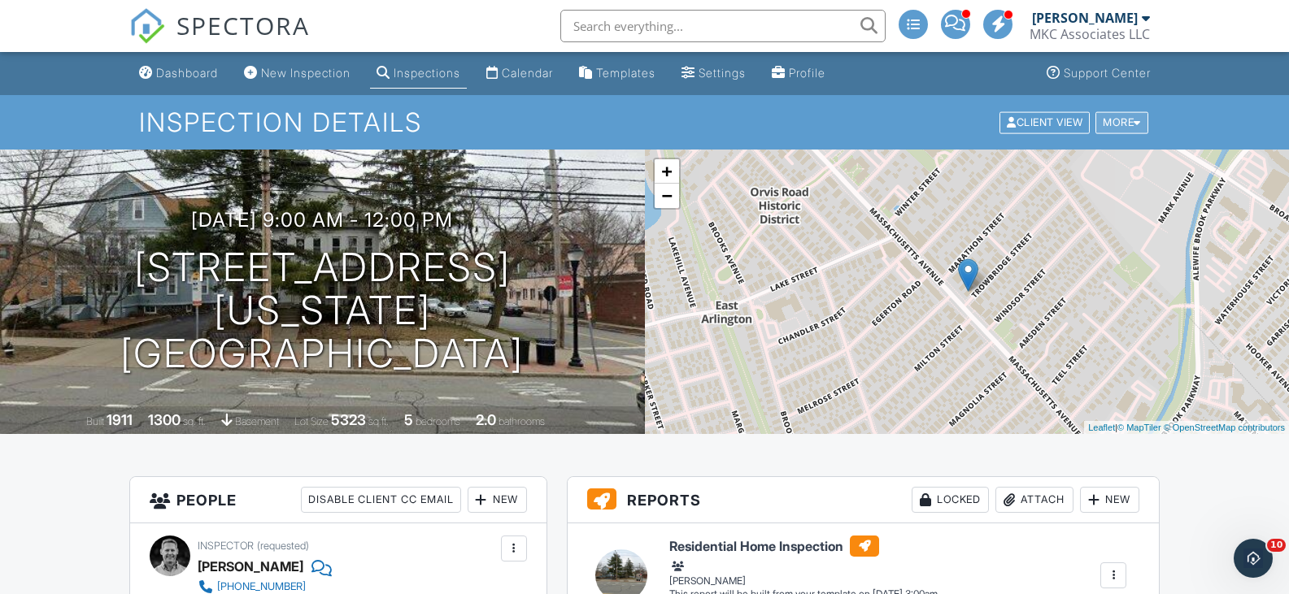
click at [1135, 120] on div at bounding box center [1136, 122] width 7 height 11
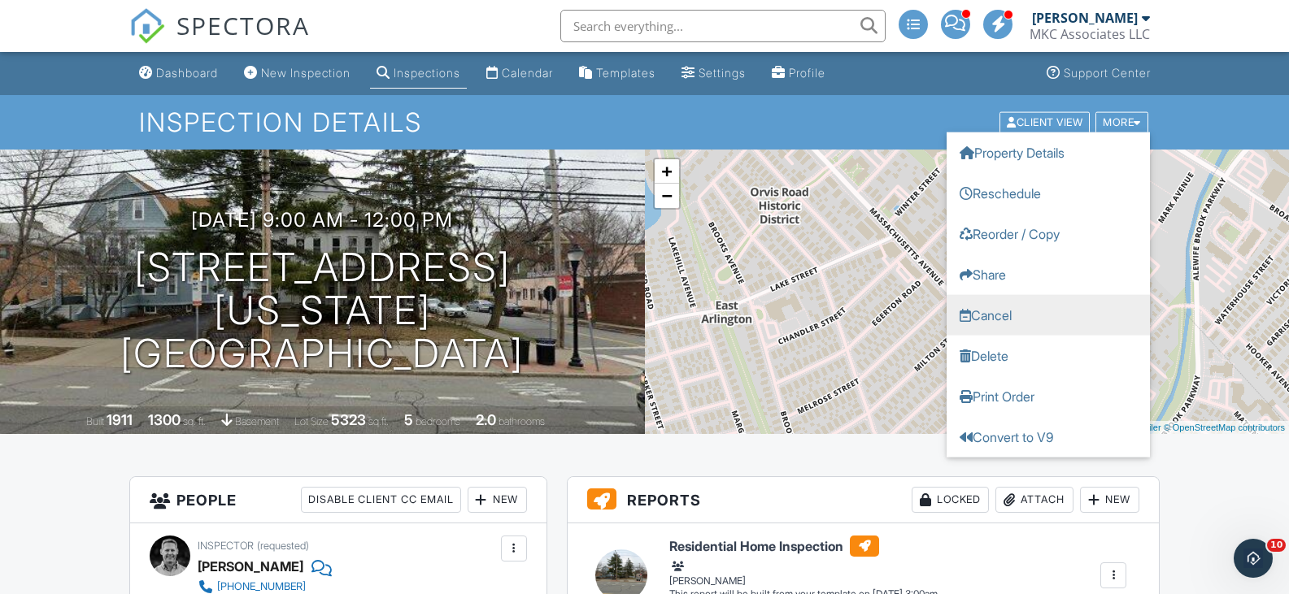
click at [990, 315] on link "Cancel" at bounding box center [1047, 314] width 203 height 41
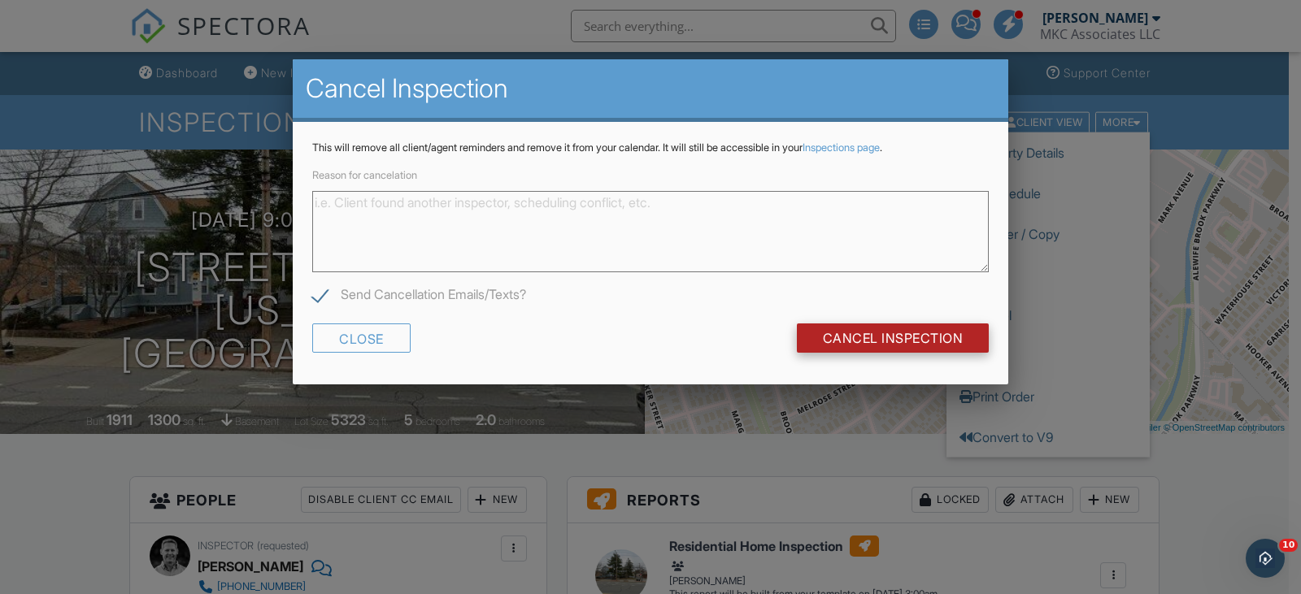
click at [884, 332] on input "Cancel Inspection" at bounding box center [893, 338] width 193 height 29
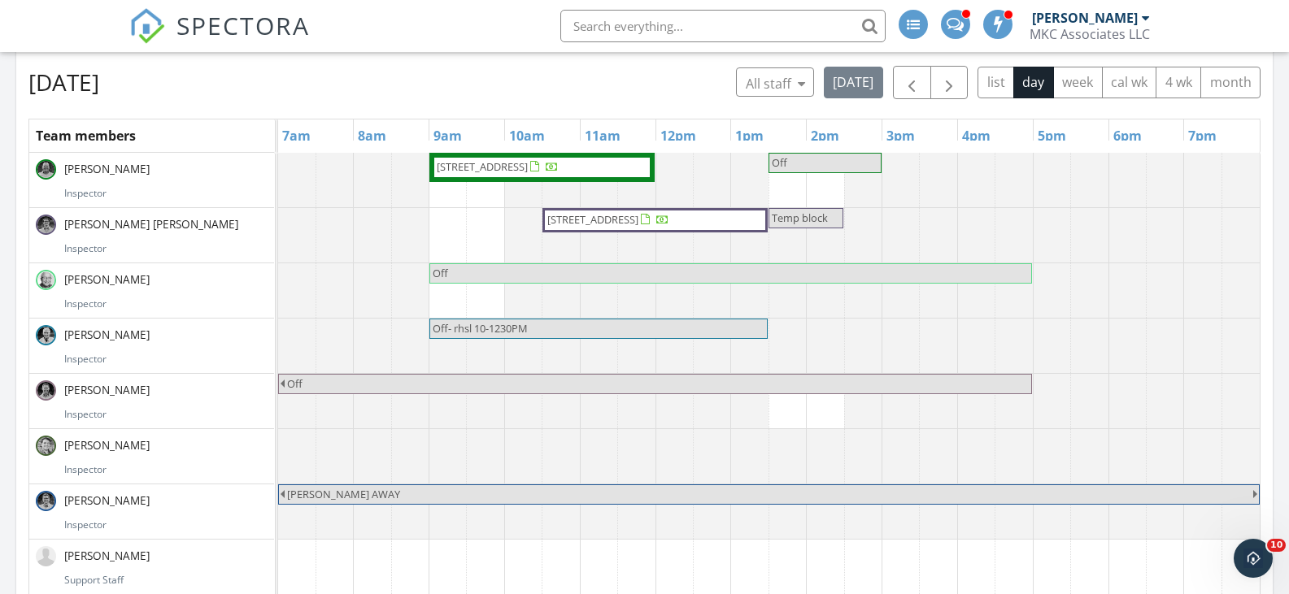
scroll to position [650, 0]
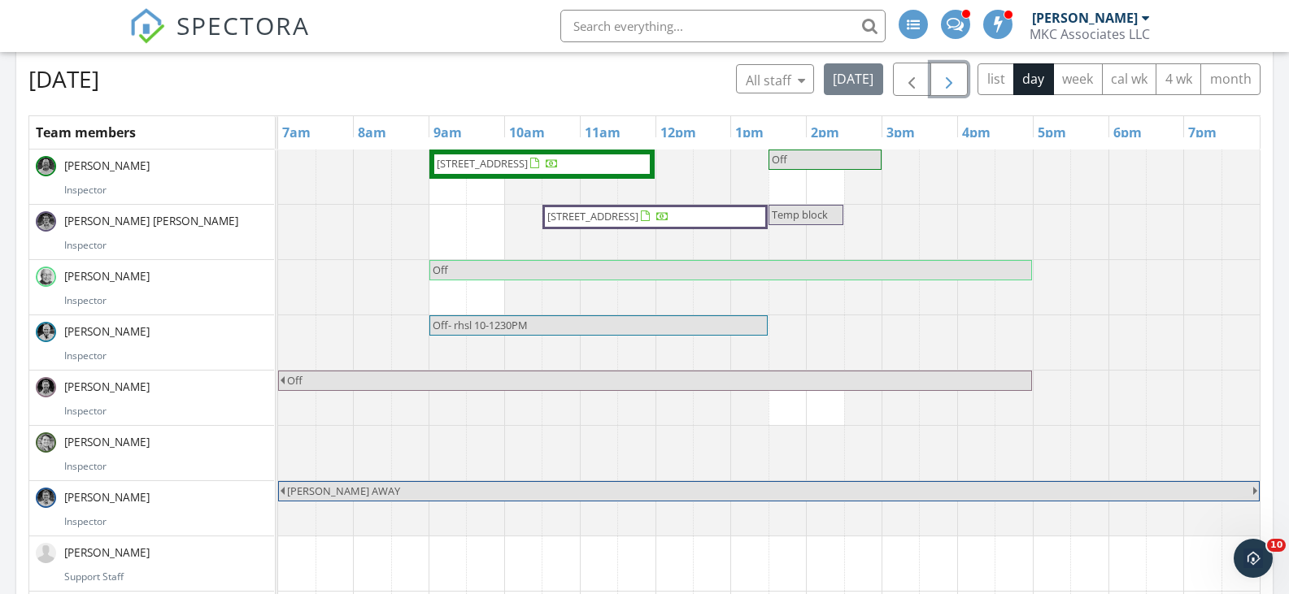
click at [945, 82] on span "button" at bounding box center [949, 80] width 20 height 20
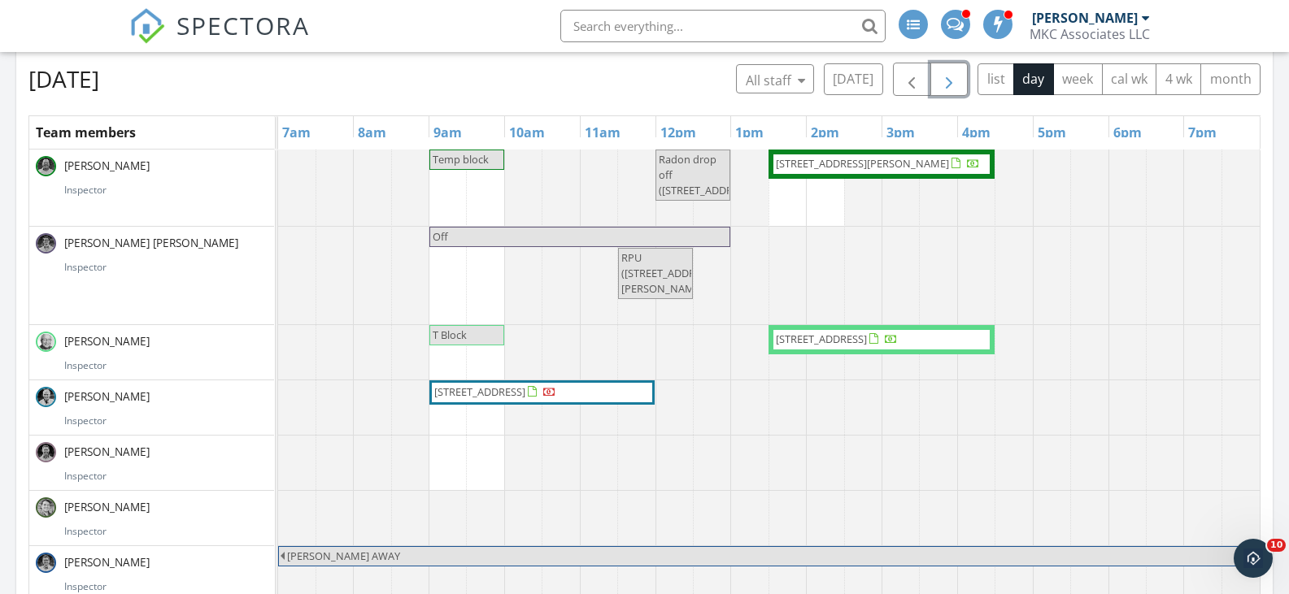
click at [958, 72] on span "button" at bounding box center [949, 80] width 20 height 20
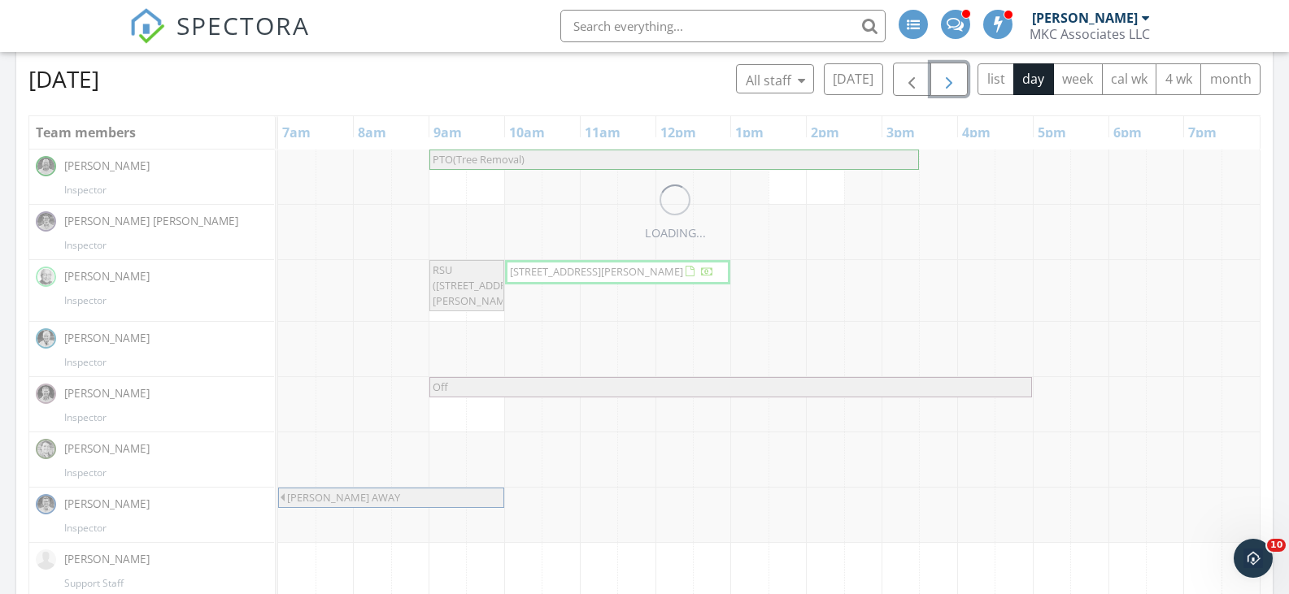
click at [956, 72] on span "button" at bounding box center [949, 80] width 20 height 20
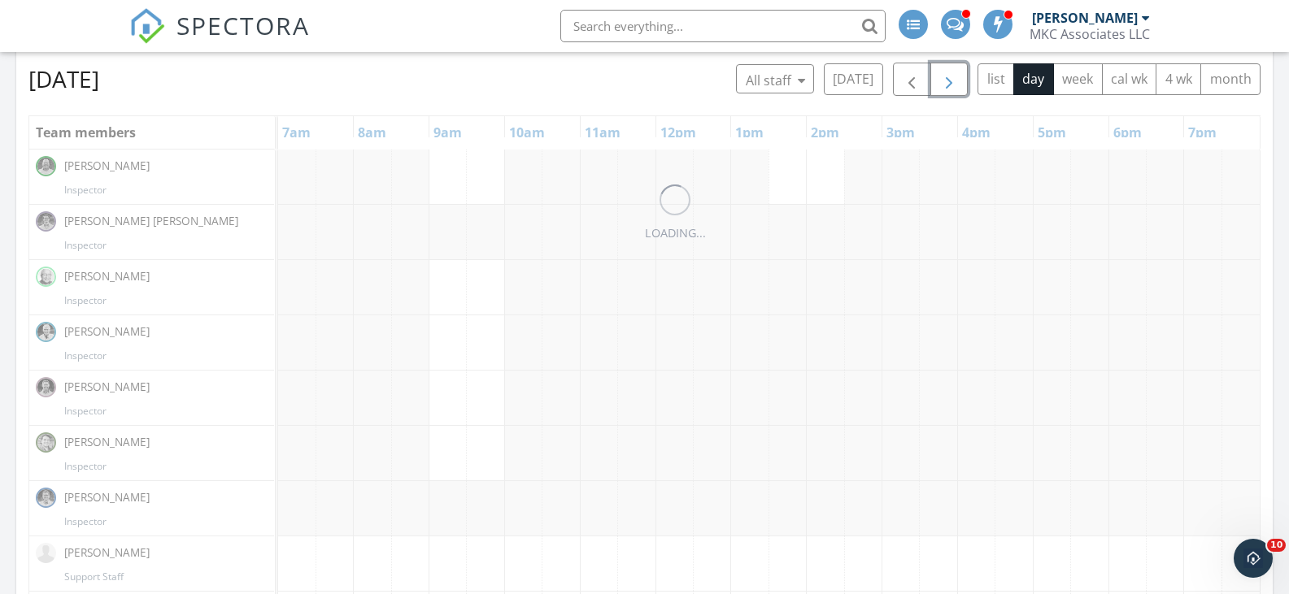
click at [956, 72] on span "button" at bounding box center [949, 80] width 20 height 20
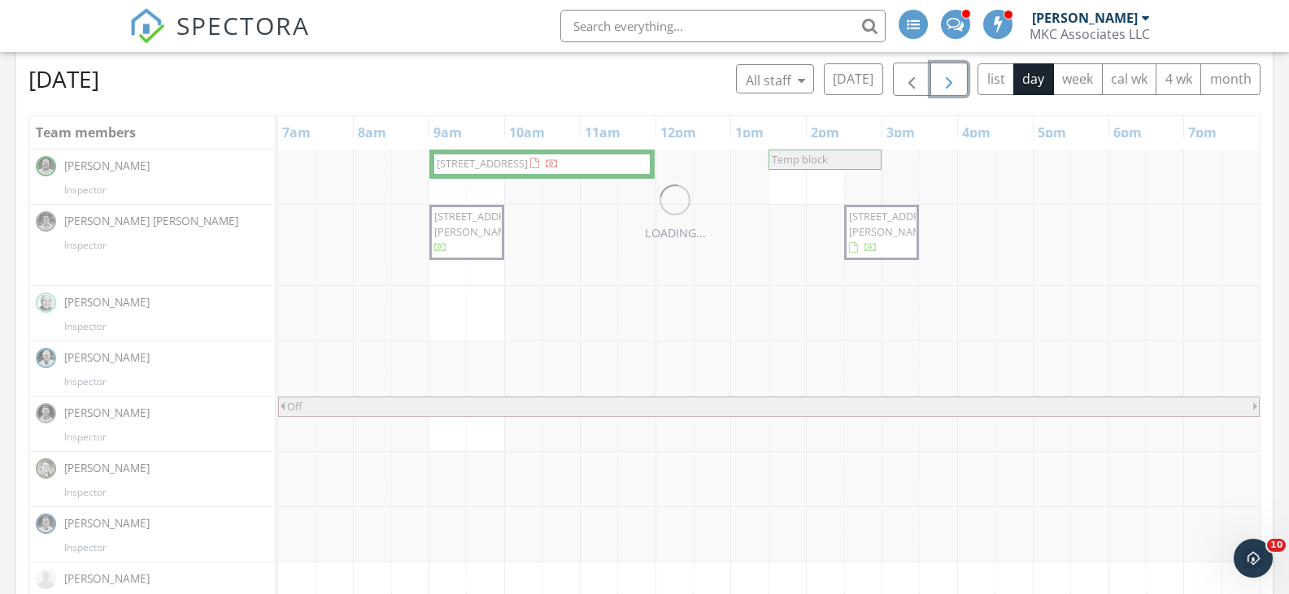
click at [956, 72] on span "button" at bounding box center [949, 80] width 20 height 20
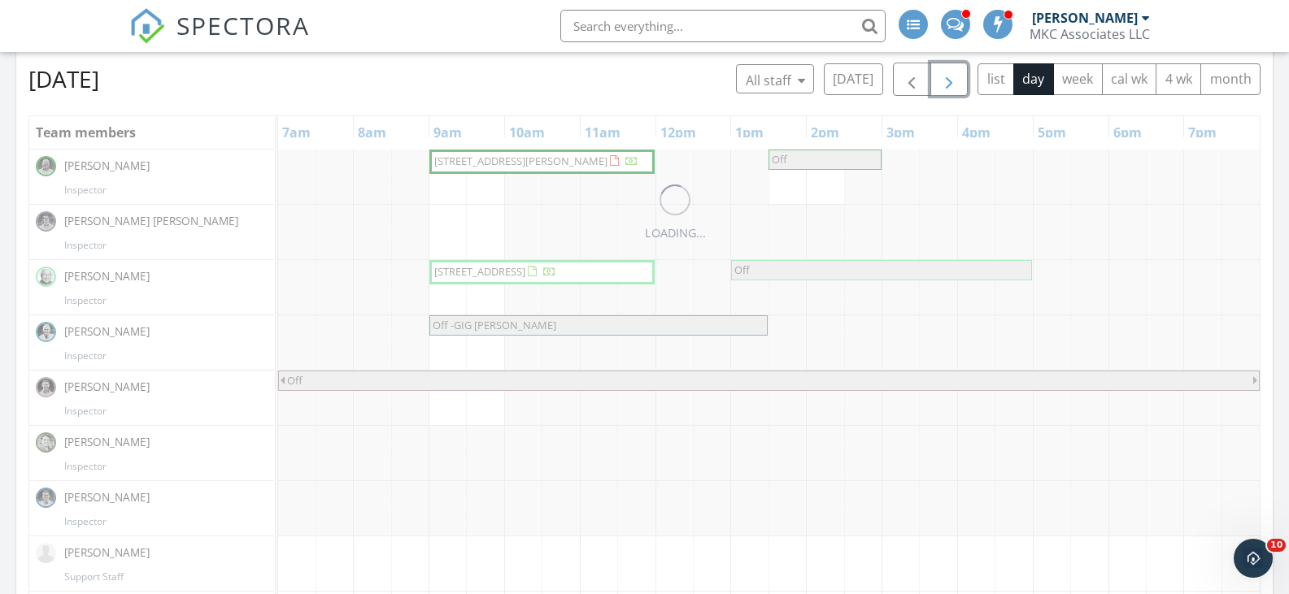
click at [956, 72] on span "button" at bounding box center [949, 80] width 20 height 20
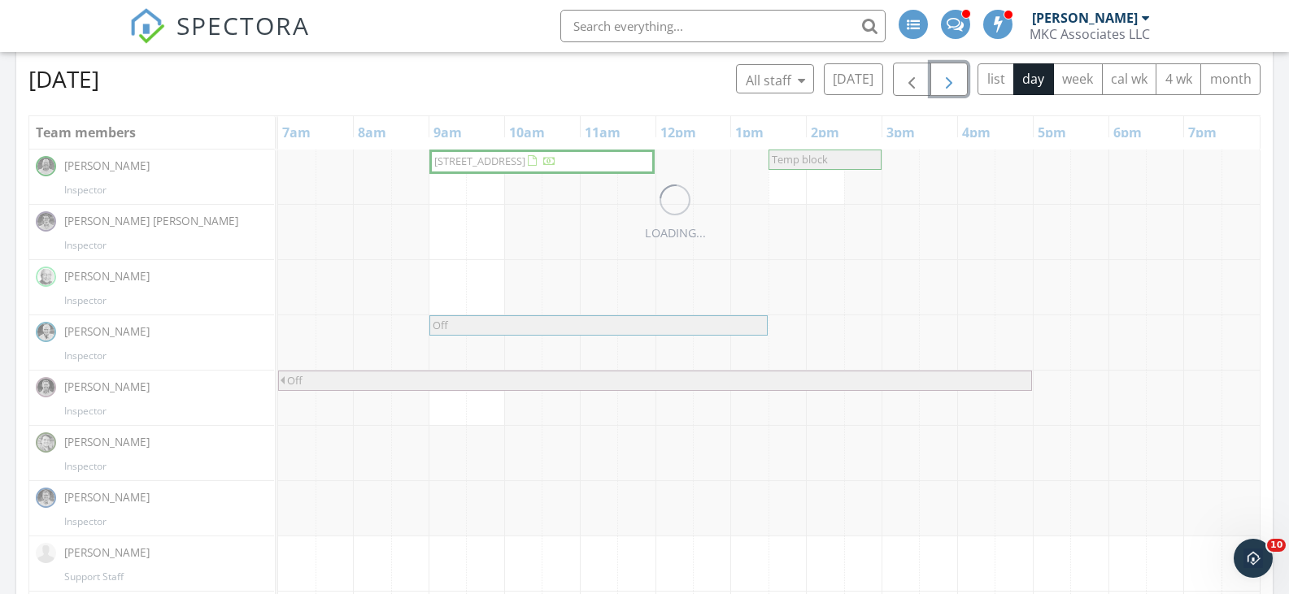
click at [956, 72] on span "button" at bounding box center [949, 80] width 20 height 20
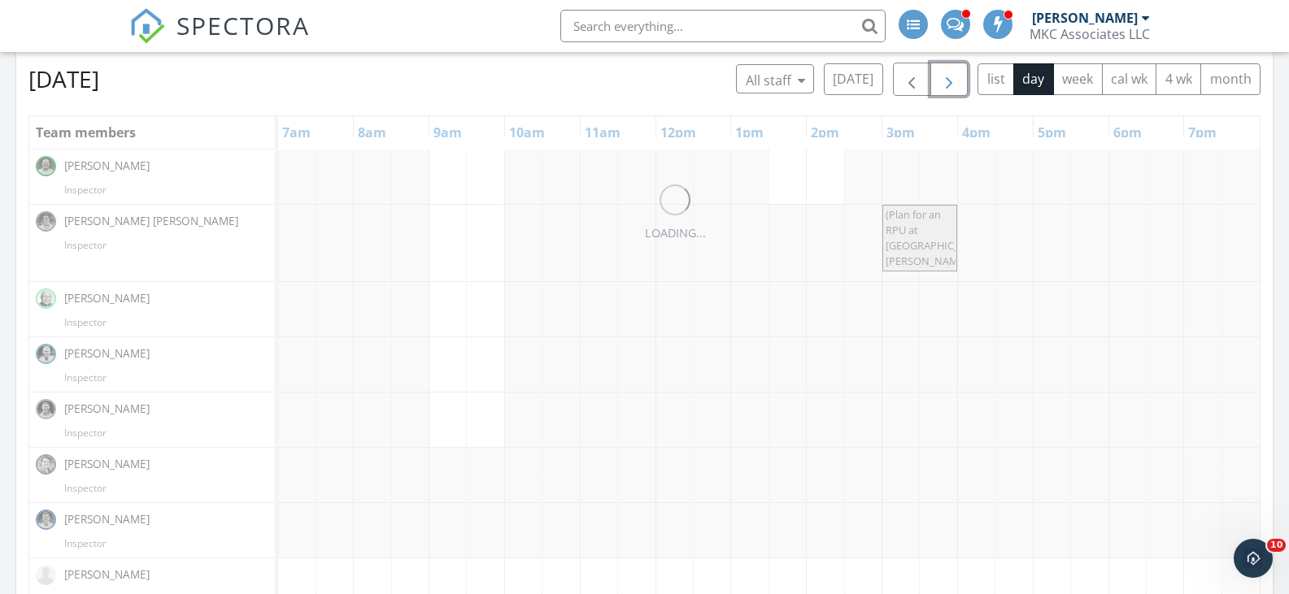
click at [956, 72] on span "button" at bounding box center [949, 80] width 20 height 20
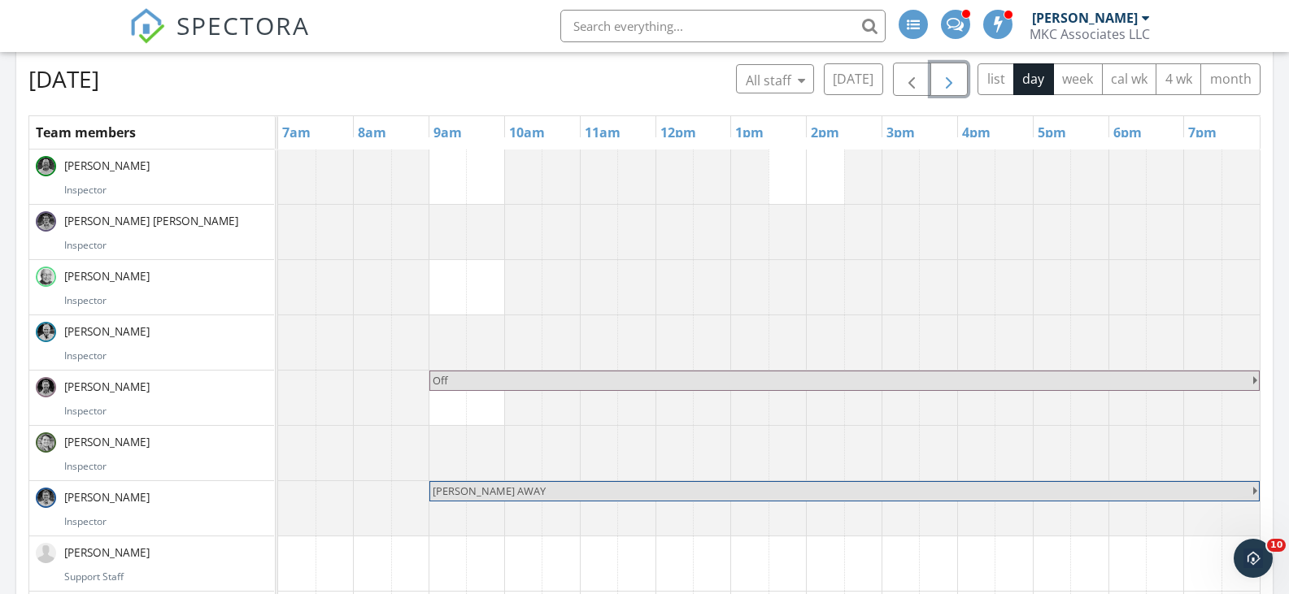
click at [956, 72] on span "button" at bounding box center [949, 80] width 20 height 20
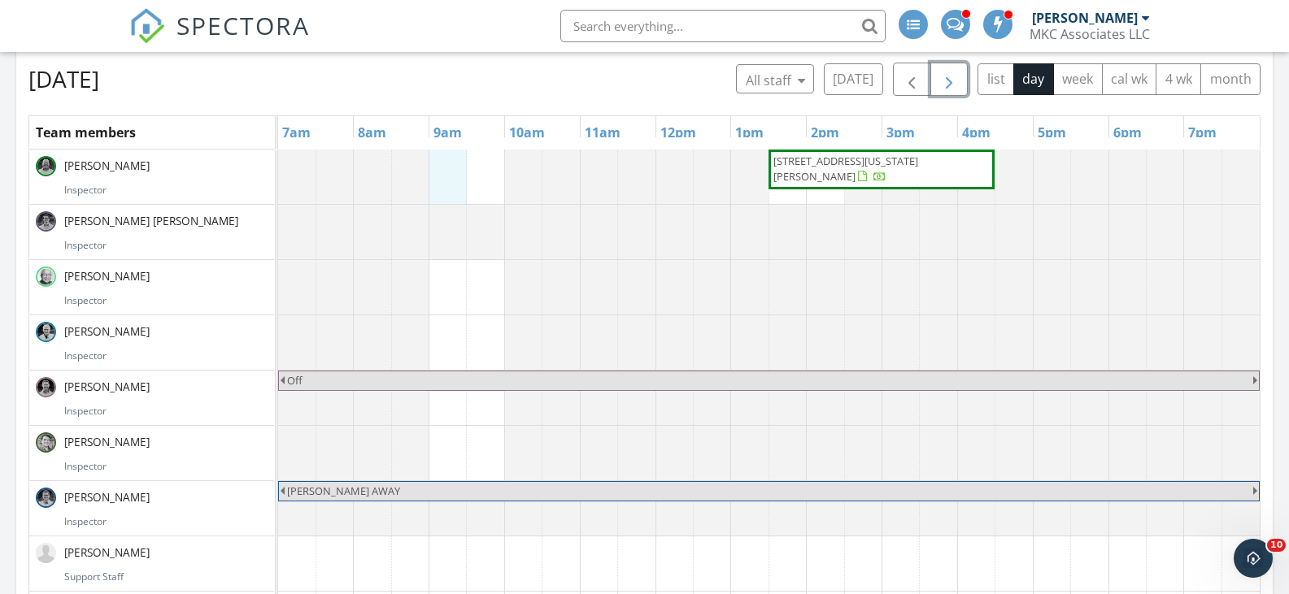
click at [433, 171] on div "112 Washington Park, Newton 02460 Off Morgan AWAY" at bounding box center [768, 464] width 981 height 628
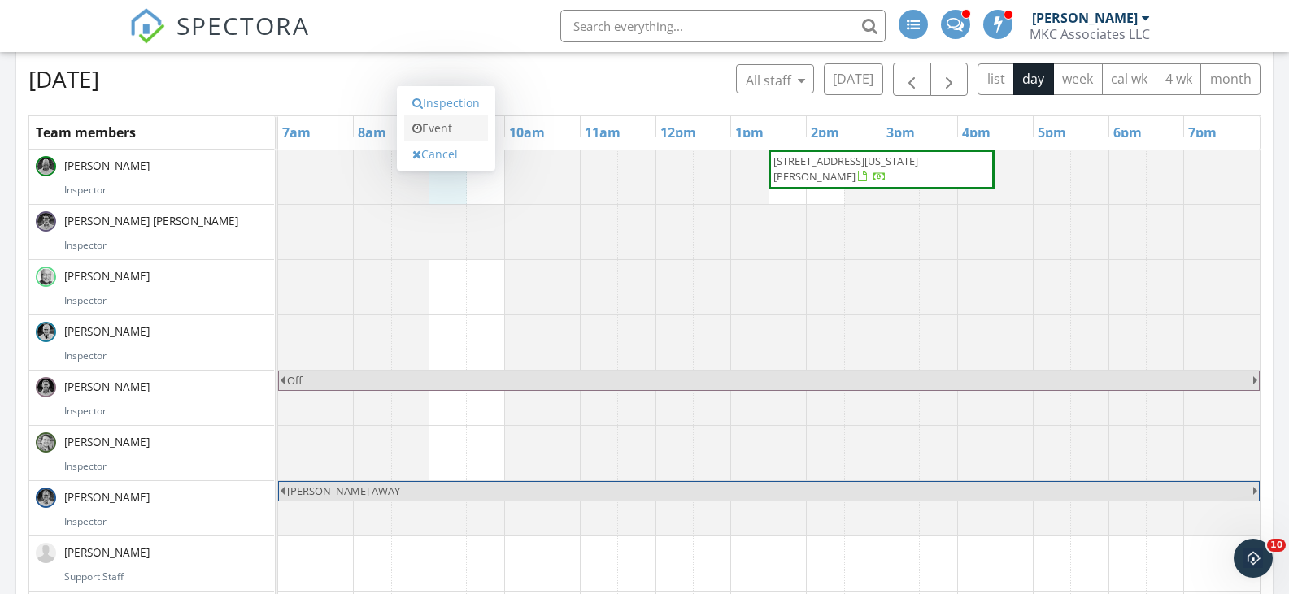
click at [452, 130] on link "Event" at bounding box center [446, 128] width 84 height 26
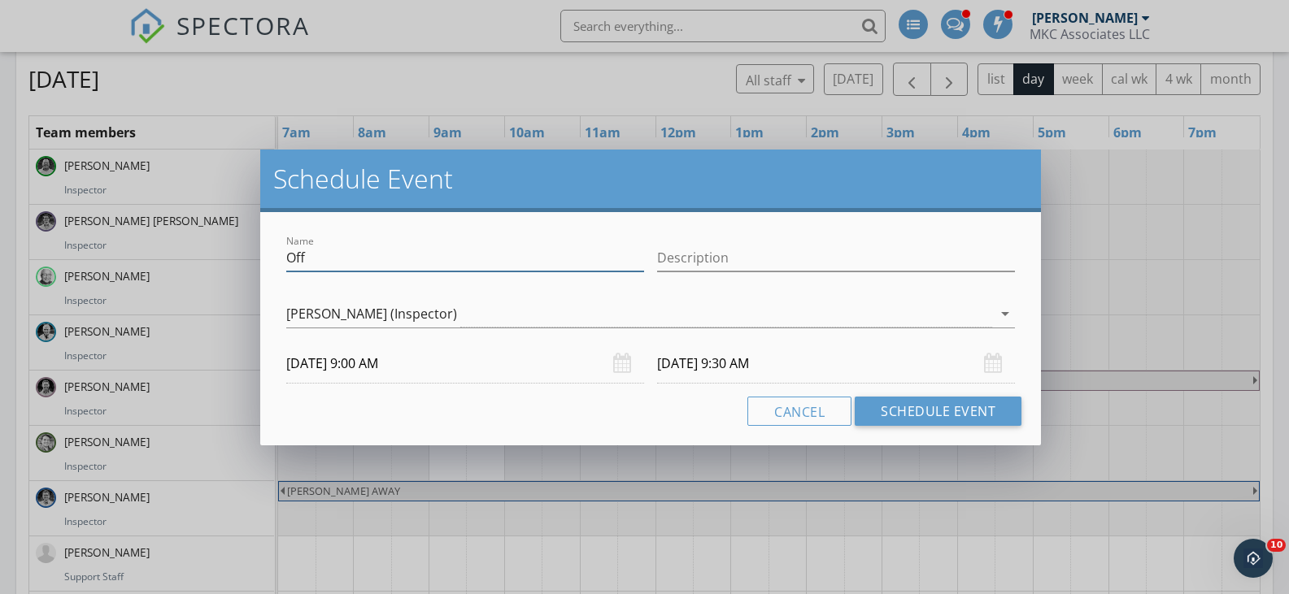
click at [335, 259] on input "Off" at bounding box center [465, 258] width 358 height 27
type input "O"
type input "Temp block"
click at [620, 413] on div "Cancel Schedule Event" at bounding box center [650, 411] width 741 height 29
click at [732, 361] on input "10/08/2025 9:30 AM" at bounding box center [836, 364] width 358 height 40
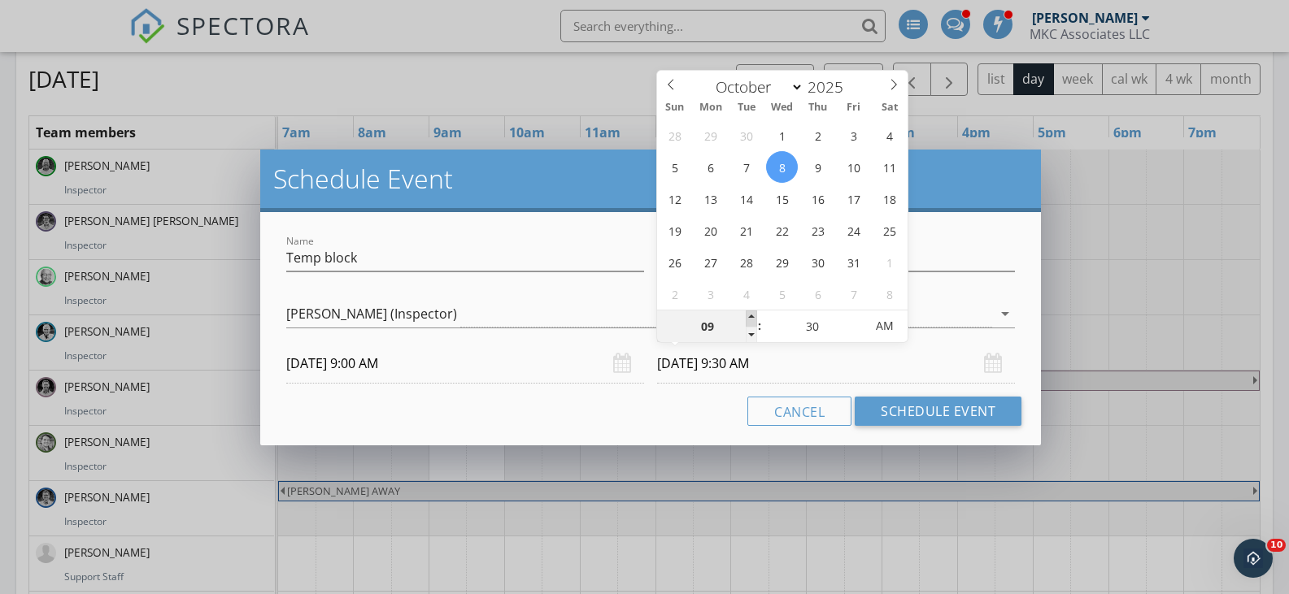
type input "10"
type input "10/08/2025 10:30 AM"
click at [751, 311] on span at bounding box center [751, 319] width 11 height 16
type input "11"
type input "10/08/2025 11:30 AM"
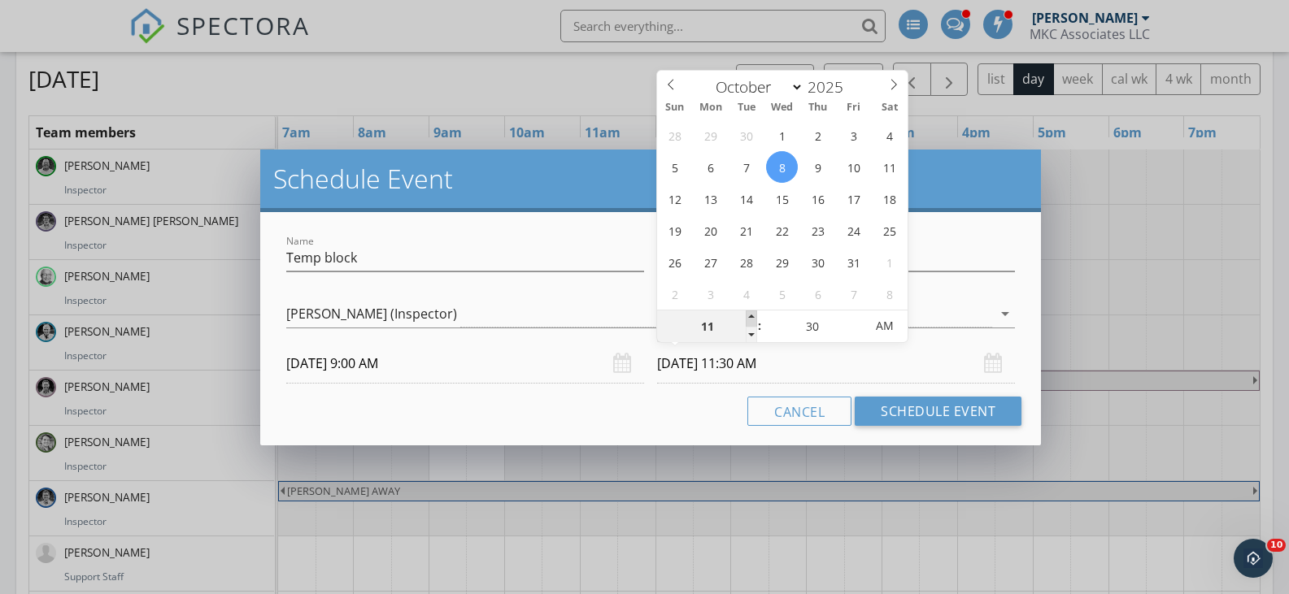
click at [751, 311] on span at bounding box center [751, 319] width 11 height 16
type input "12"
type input "10/08/2025 12:30 PM"
click at [751, 311] on span at bounding box center [751, 319] width 11 height 16
type input "01"
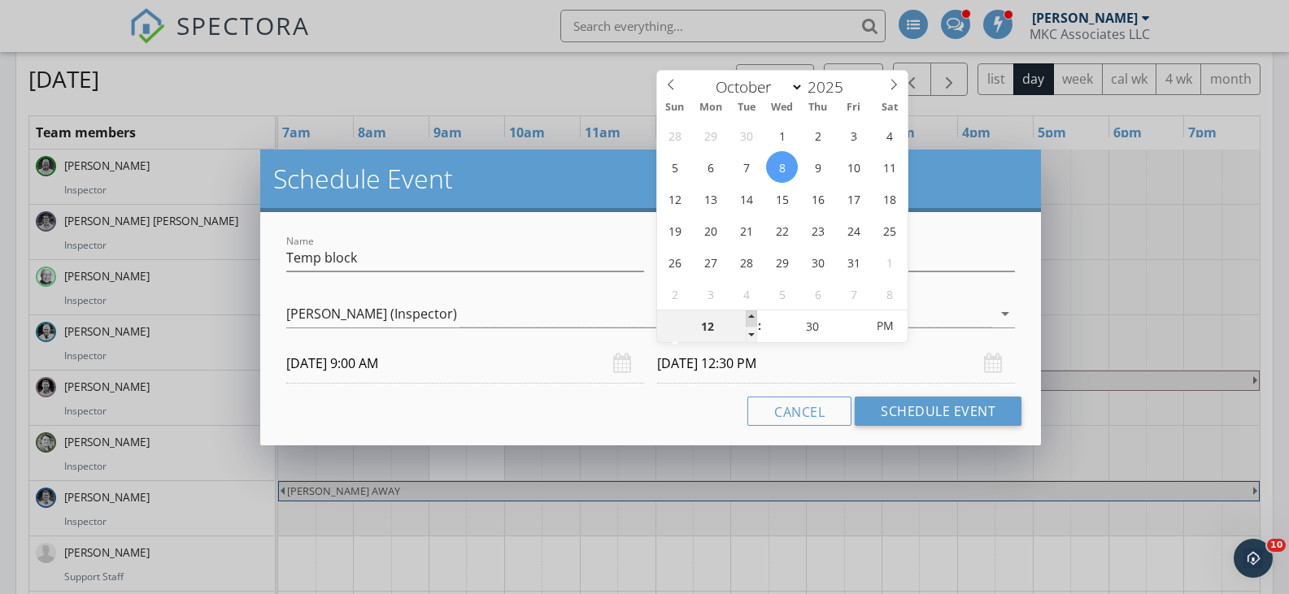
type input "10/08/2025 1:30 PM"
click at [751, 311] on span at bounding box center [751, 319] width 11 height 16
type input "12"
type input "10/08/2025 12:30 PM"
click at [752, 331] on span at bounding box center [751, 335] width 11 height 16
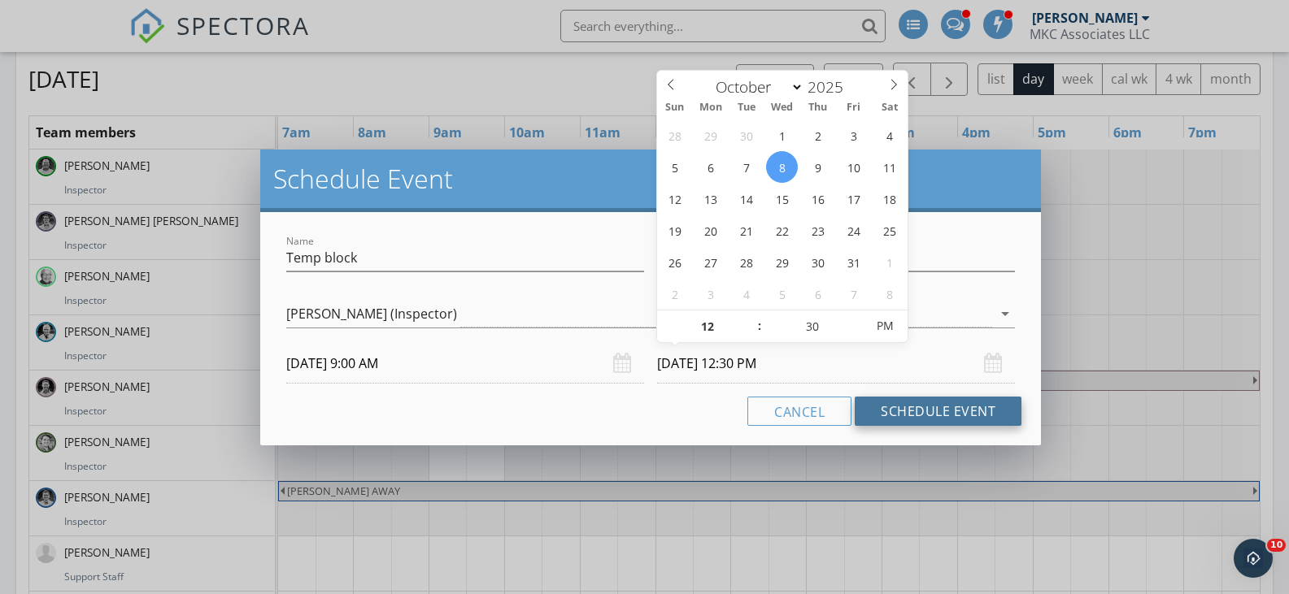
click at [894, 417] on button "Schedule Event" at bounding box center [937, 411] width 167 height 29
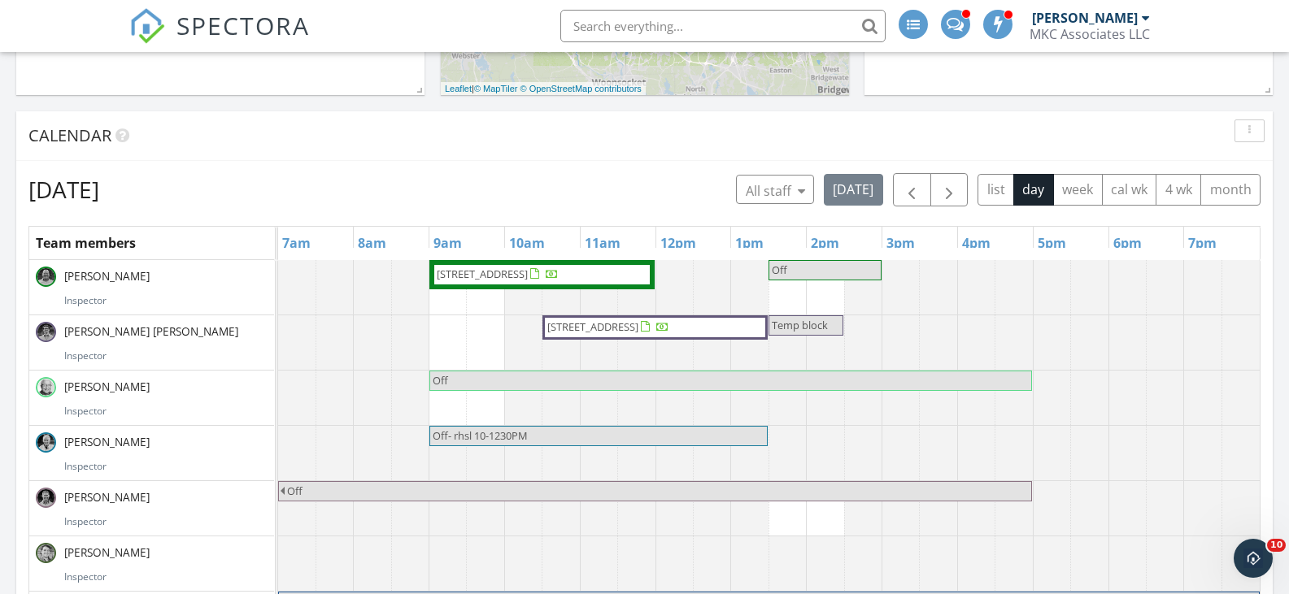
scroll to position [569, 0]
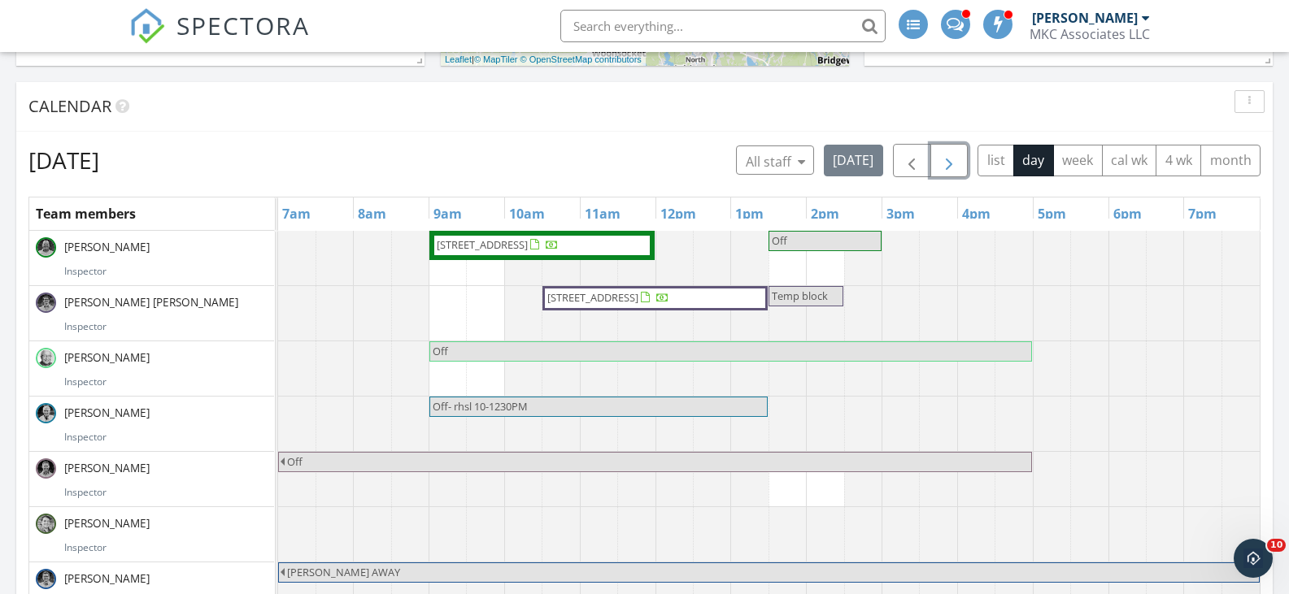
click at [950, 158] on span "button" at bounding box center [949, 161] width 20 height 20
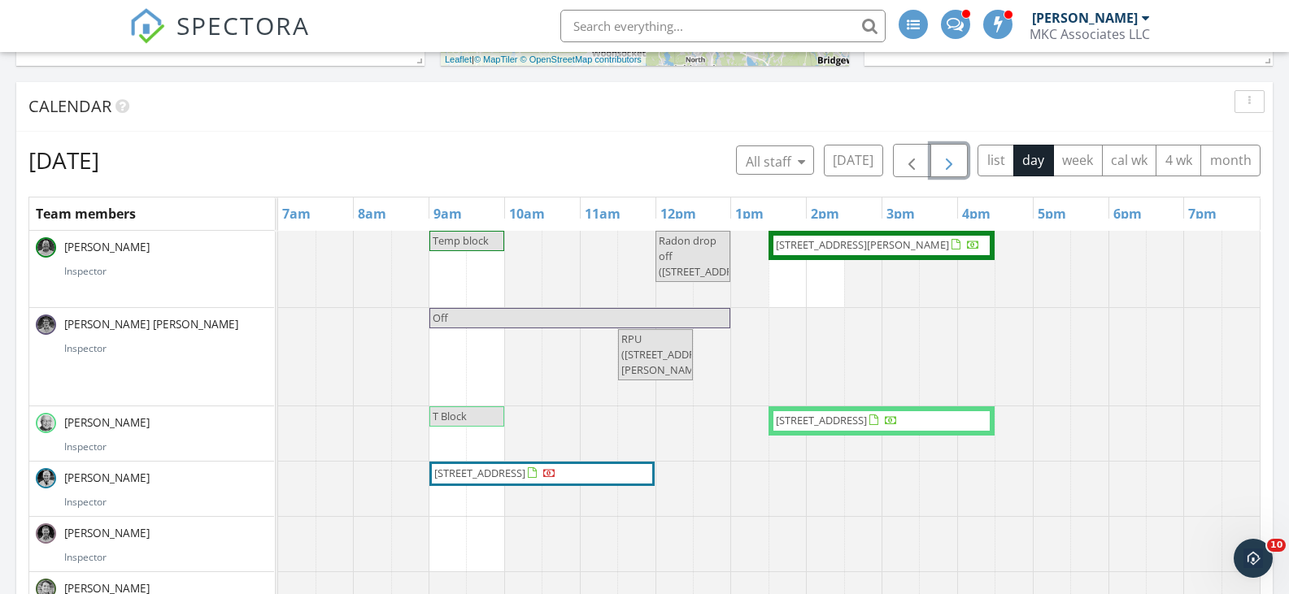
click at [950, 158] on span "button" at bounding box center [949, 161] width 20 height 20
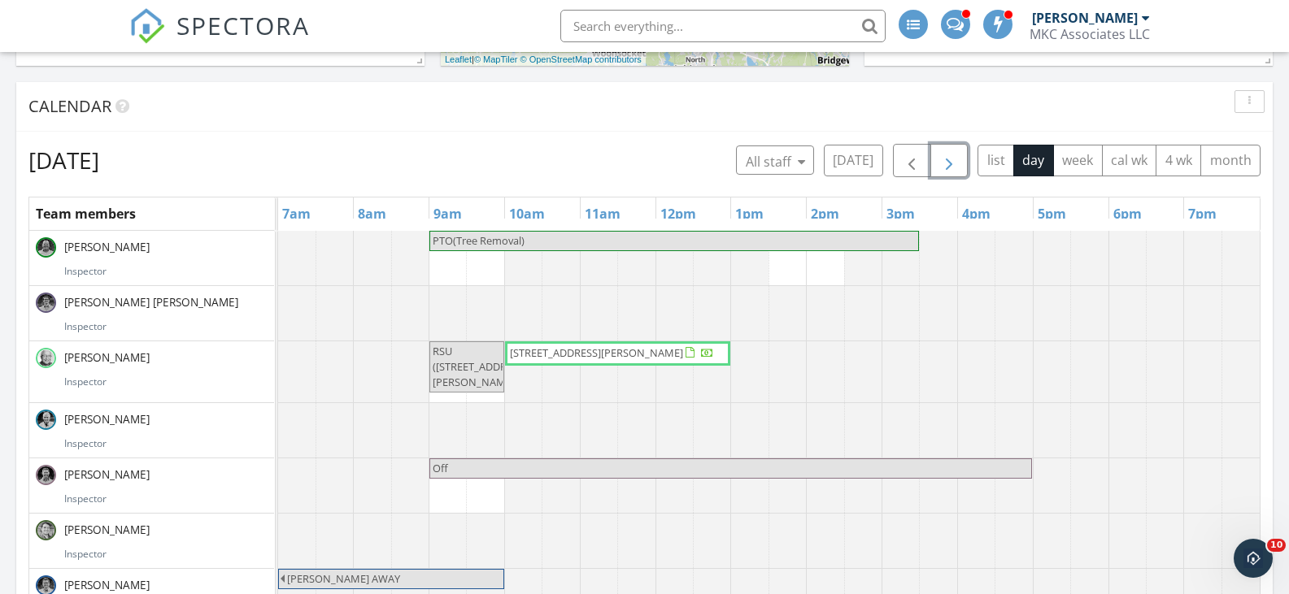
click at [950, 158] on span "button" at bounding box center [949, 161] width 20 height 20
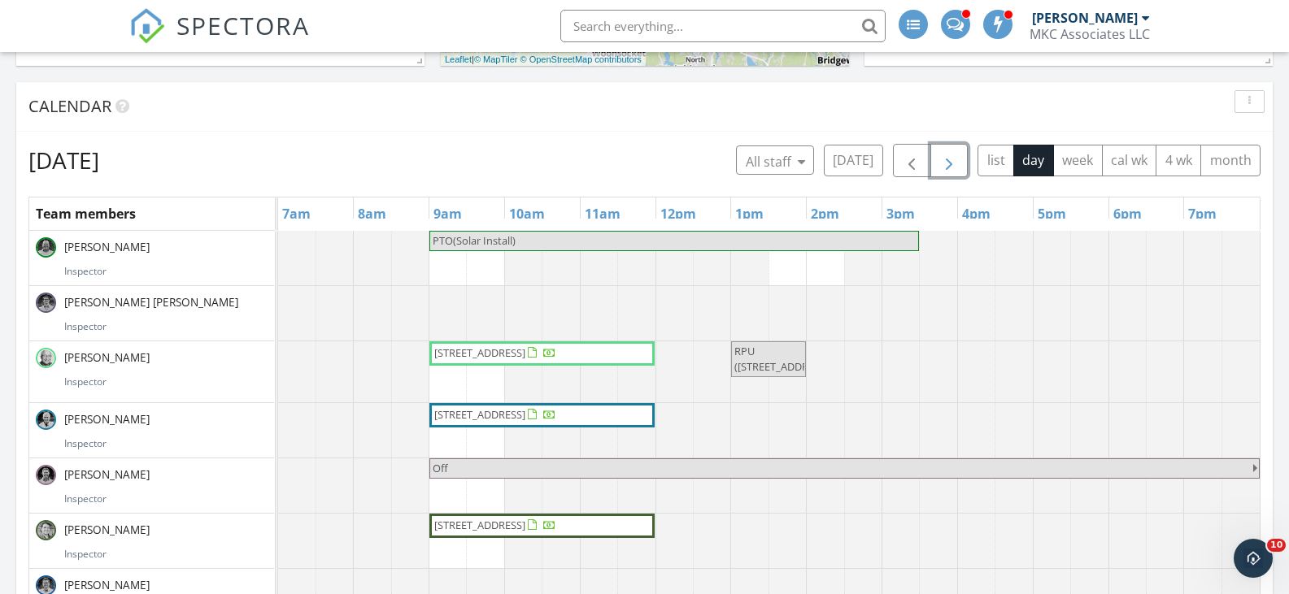
click at [950, 158] on span "button" at bounding box center [949, 161] width 20 height 20
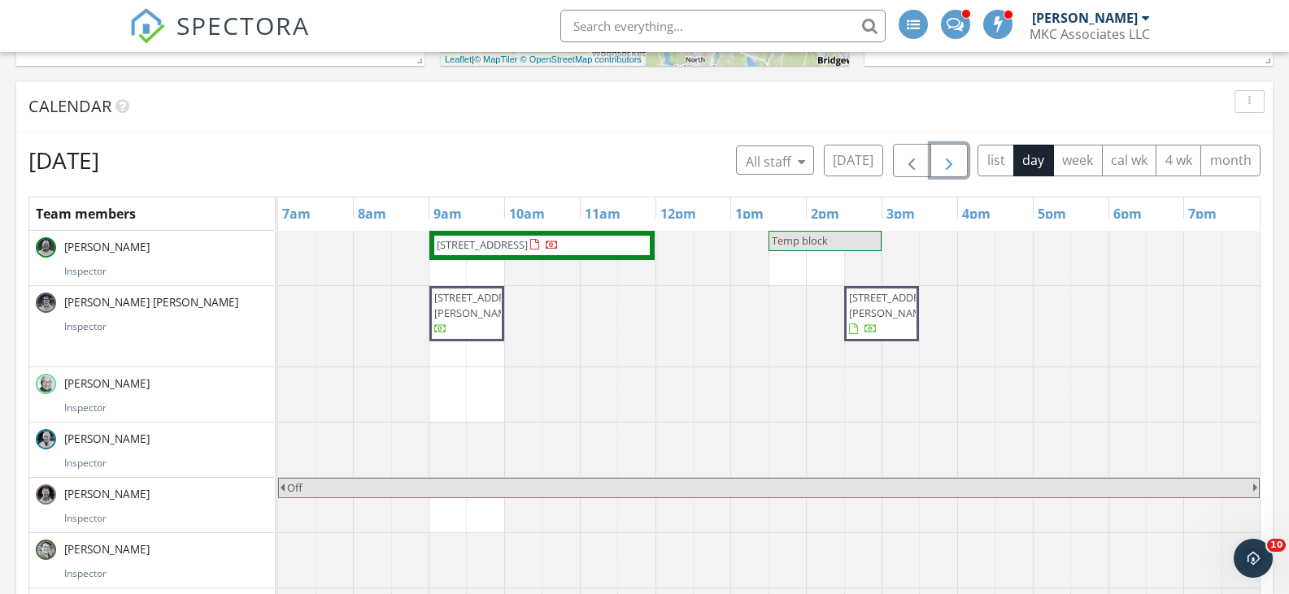
click at [950, 158] on span "button" at bounding box center [949, 161] width 20 height 20
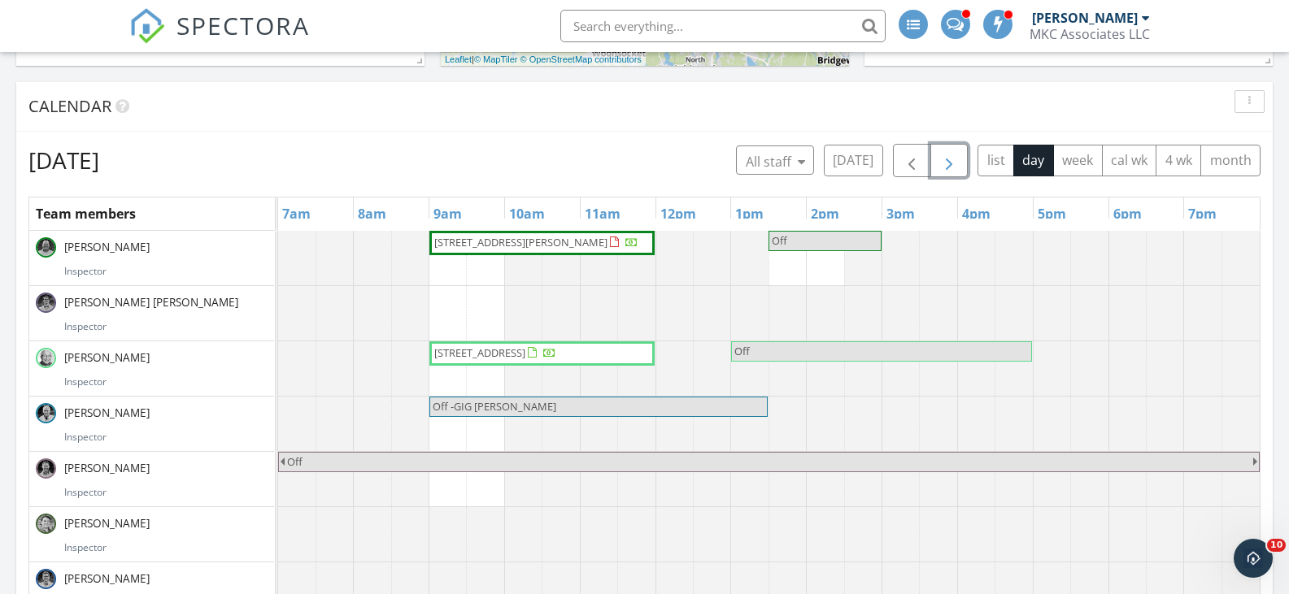
click at [950, 158] on span "button" at bounding box center [949, 161] width 20 height 20
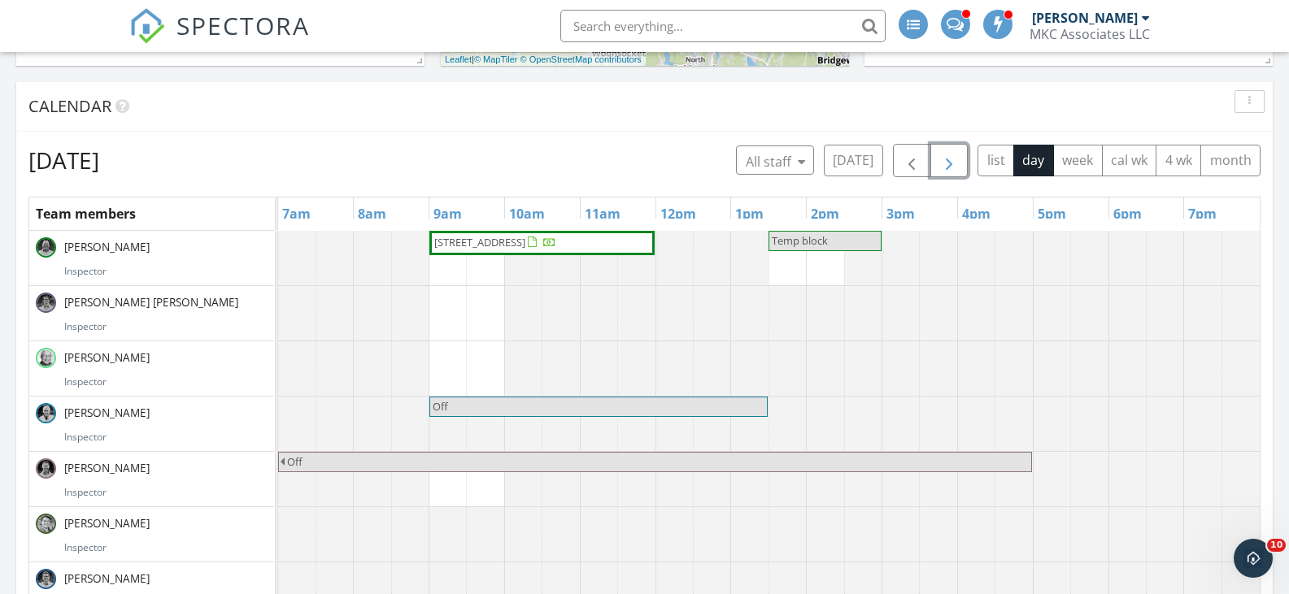
click at [950, 158] on span "button" at bounding box center [949, 161] width 20 height 20
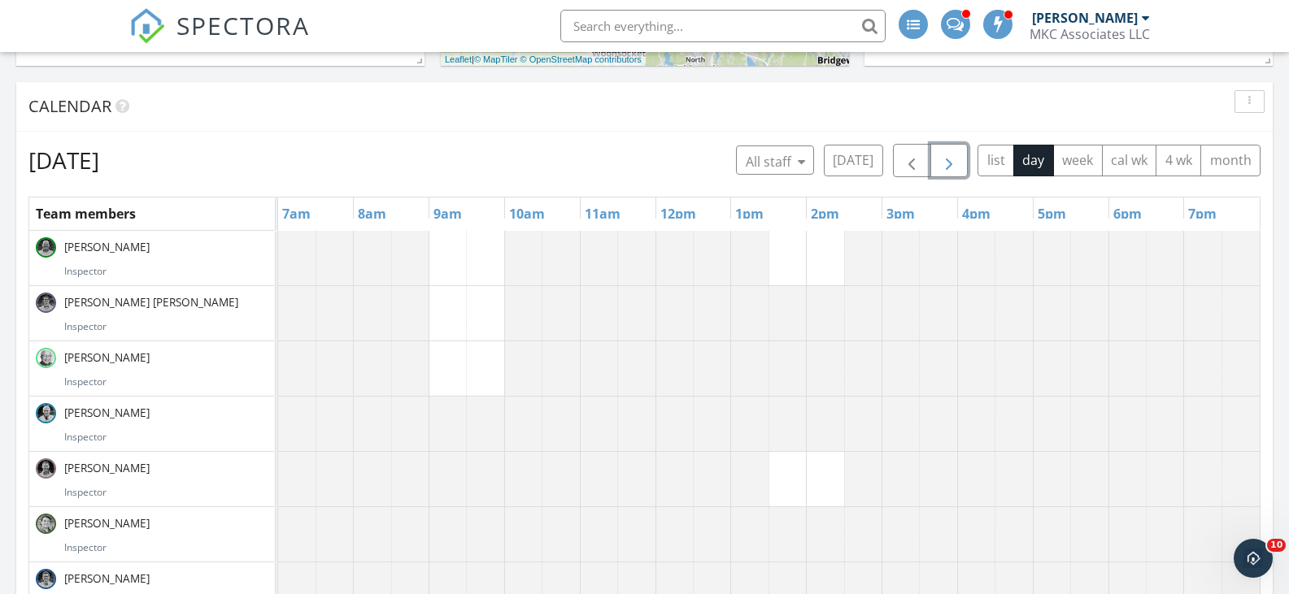
click at [950, 158] on span "button" at bounding box center [949, 161] width 20 height 20
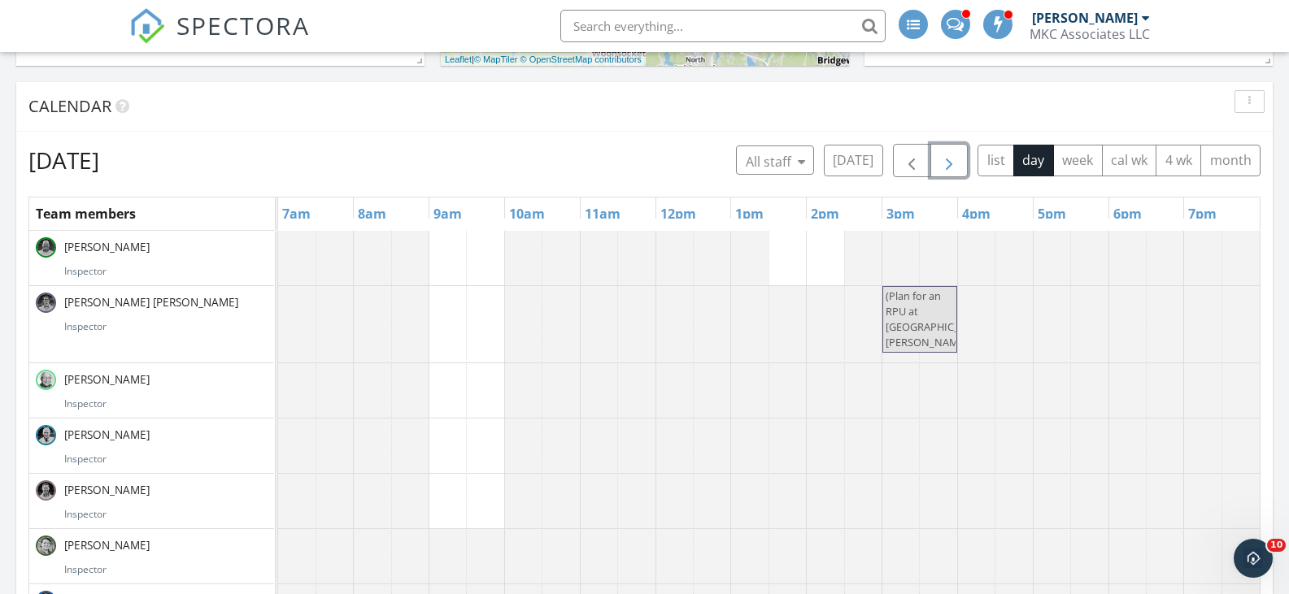
click at [950, 158] on span "button" at bounding box center [949, 161] width 20 height 20
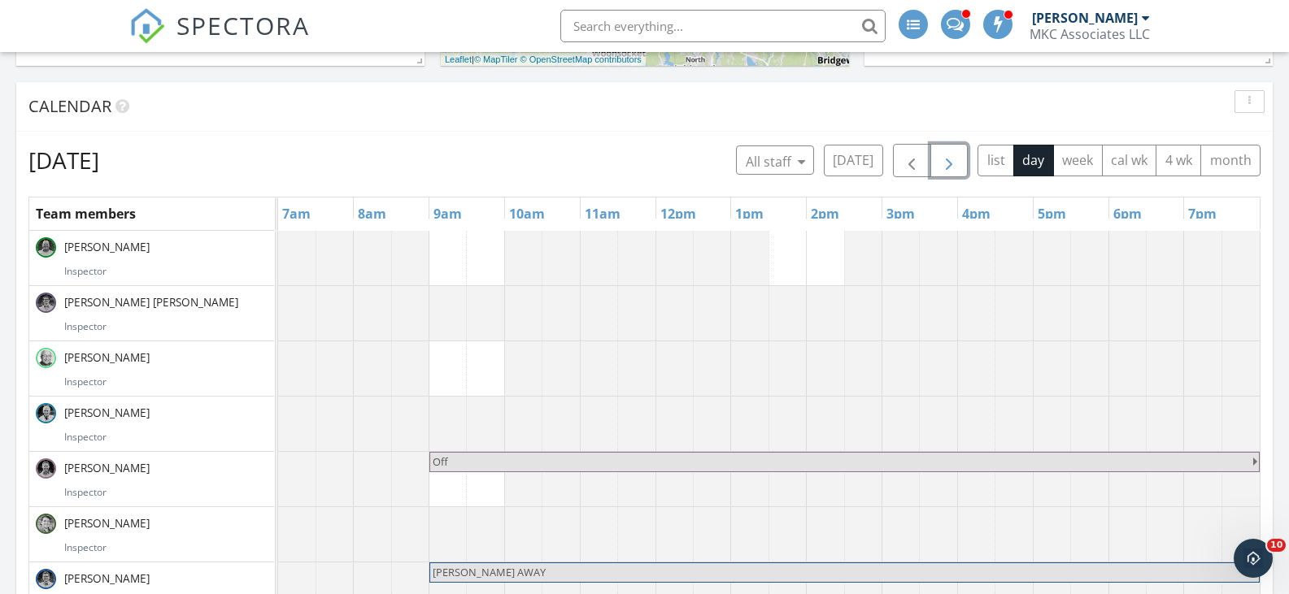
click at [950, 158] on span "button" at bounding box center [949, 161] width 20 height 20
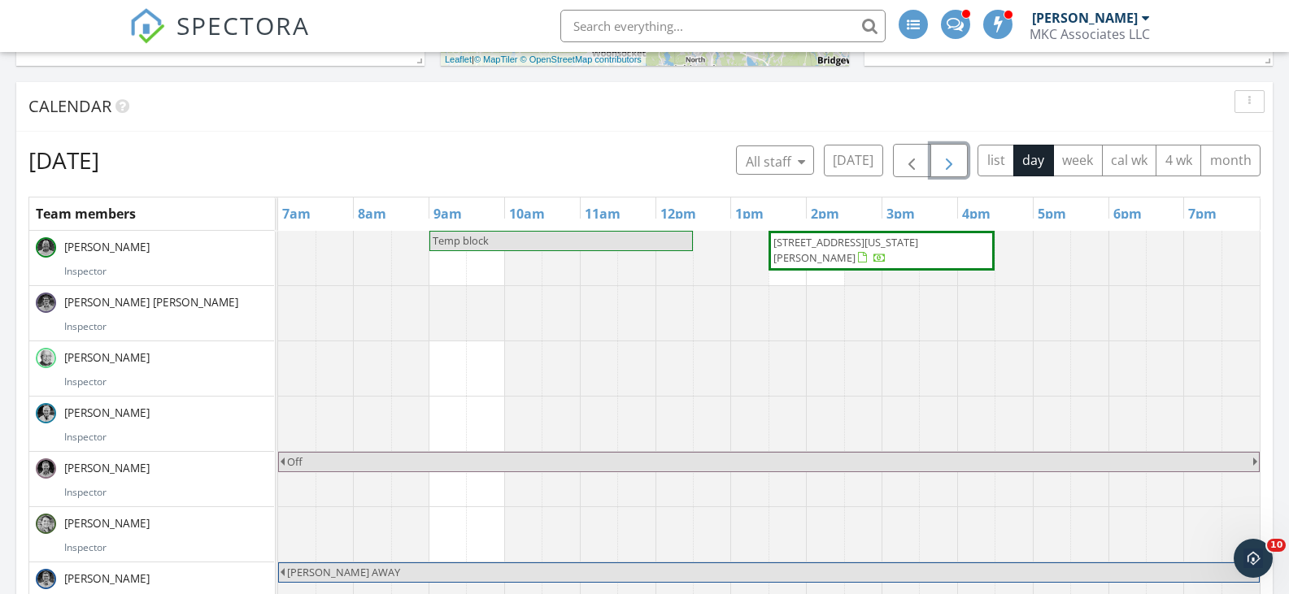
click at [828, 241] on span "112 Washington Park, Newton 02460" at bounding box center [845, 250] width 145 height 30
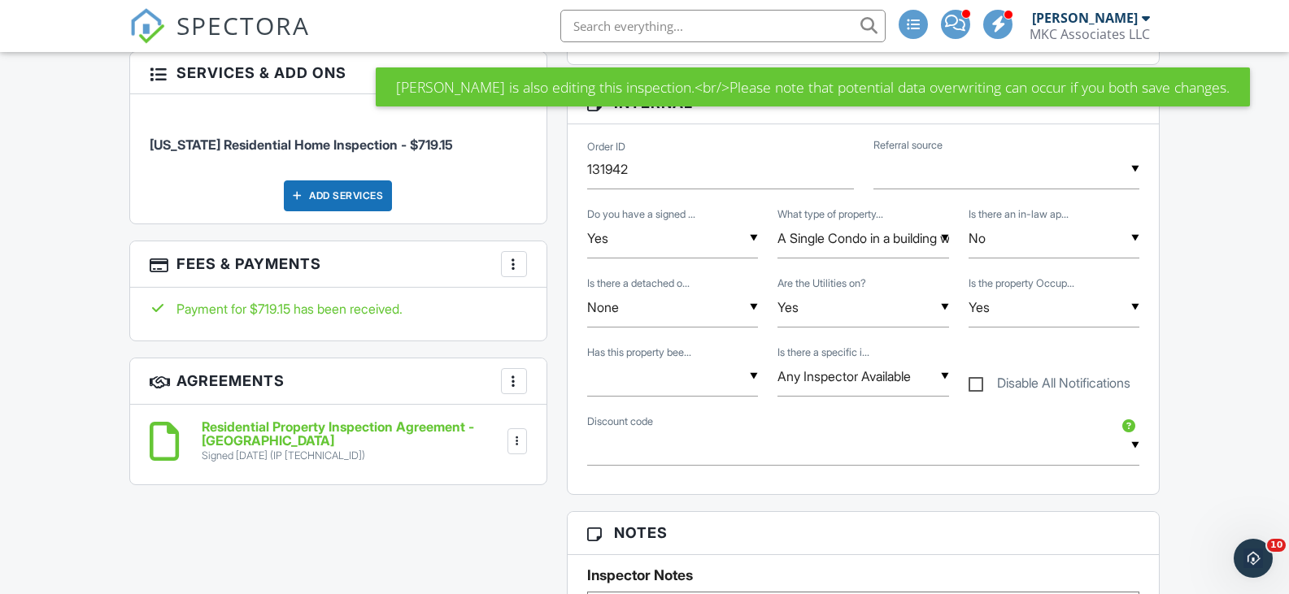
scroll to position [650, 0]
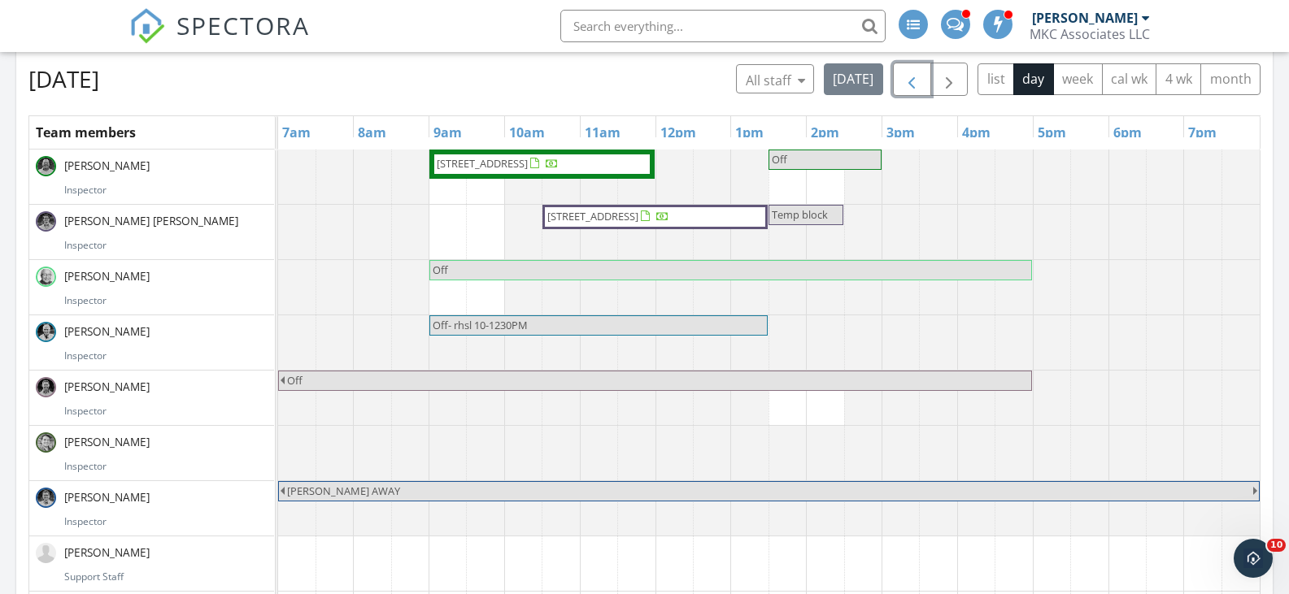
click at [914, 81] on span "button" at bounding box center [912, 80] width 20 height 20
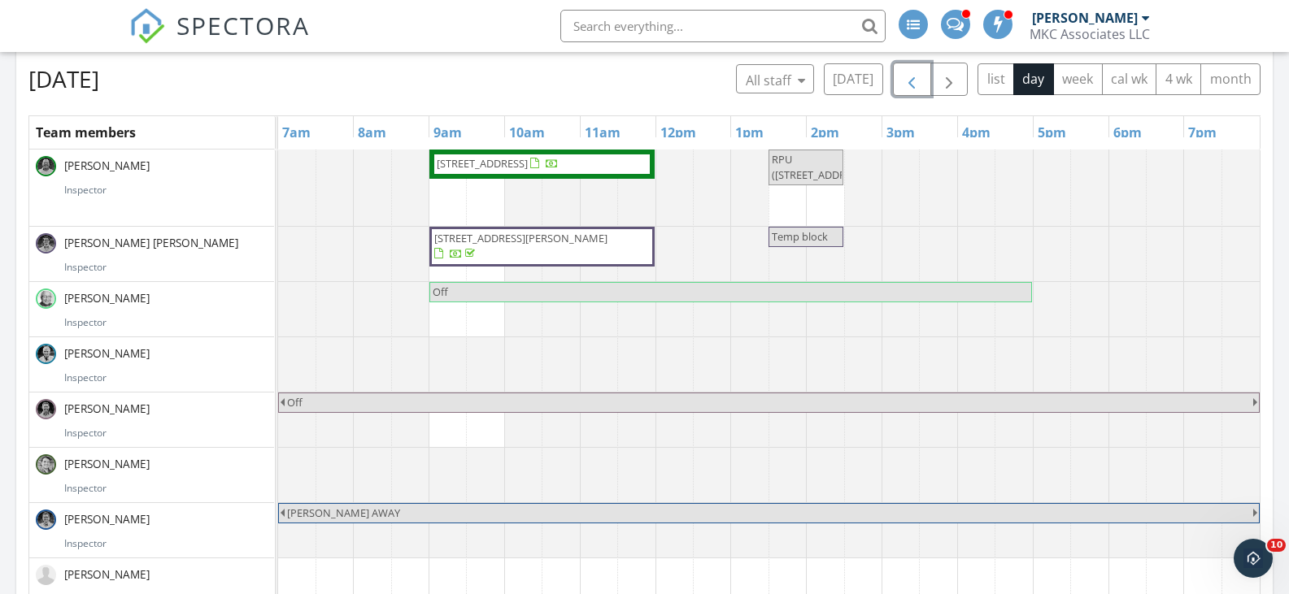
click at [922, 64] on button "button" at bounding box center [912, 79] width 38 height 33
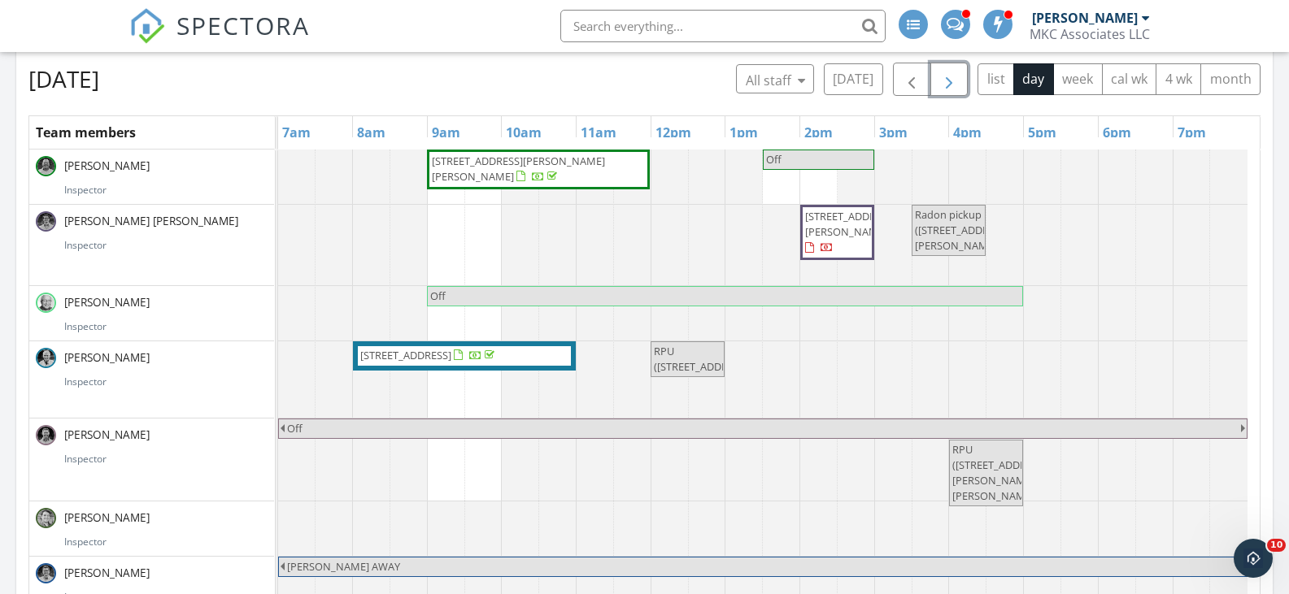
click at [953, 78] on span "button" at bounding box center [949, 80] width 20 height 20
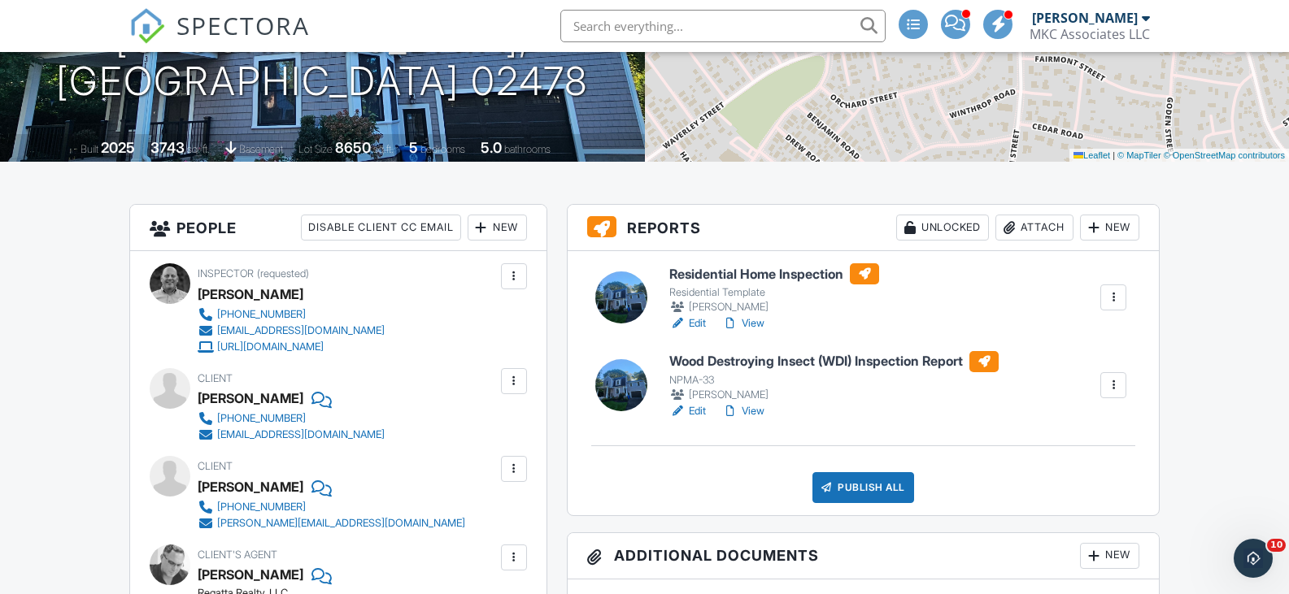
scroll to position [244, 0]
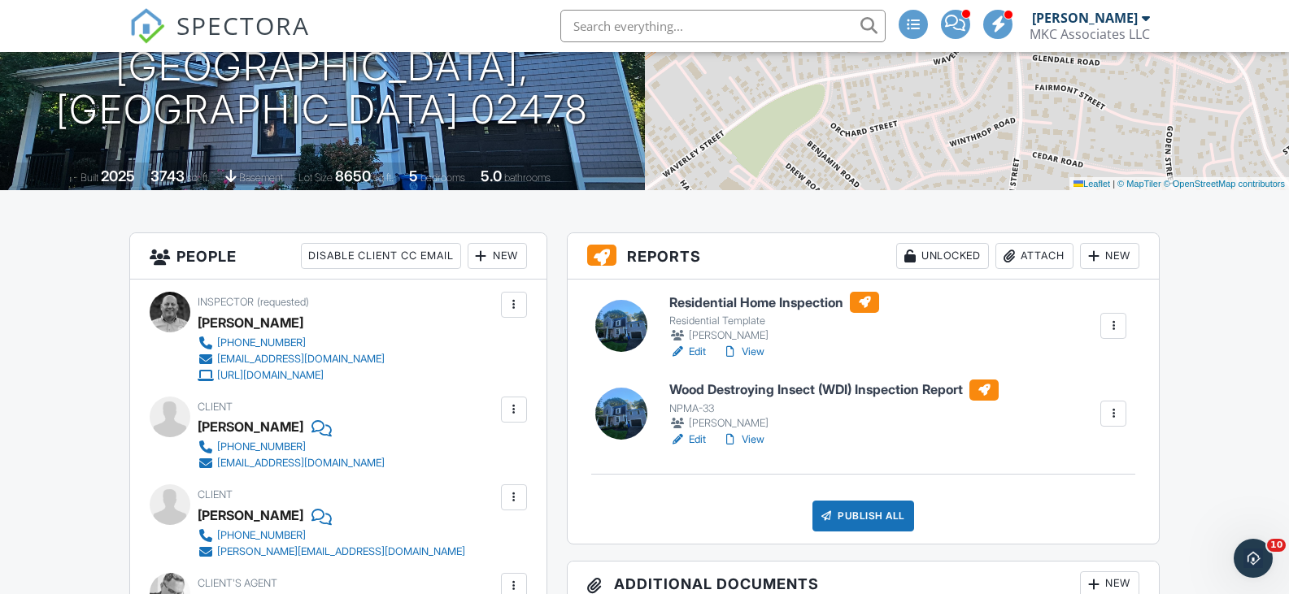
click at [788, 388] on h6 "Wood Destroying Insect (WDI) Inspection Report" at bounding box center [833, 390] width 329 height 21
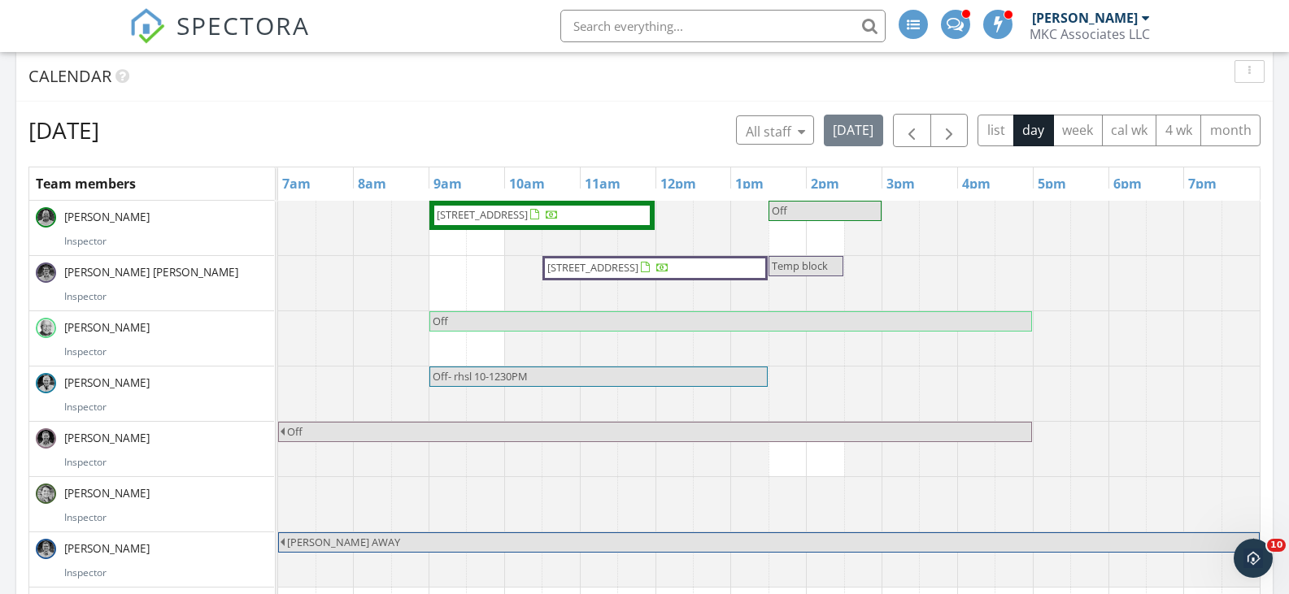
scroll to position [600, 0]
click at [921, 132] on button "button" at bounding box center [912, 129] width 38 height 33
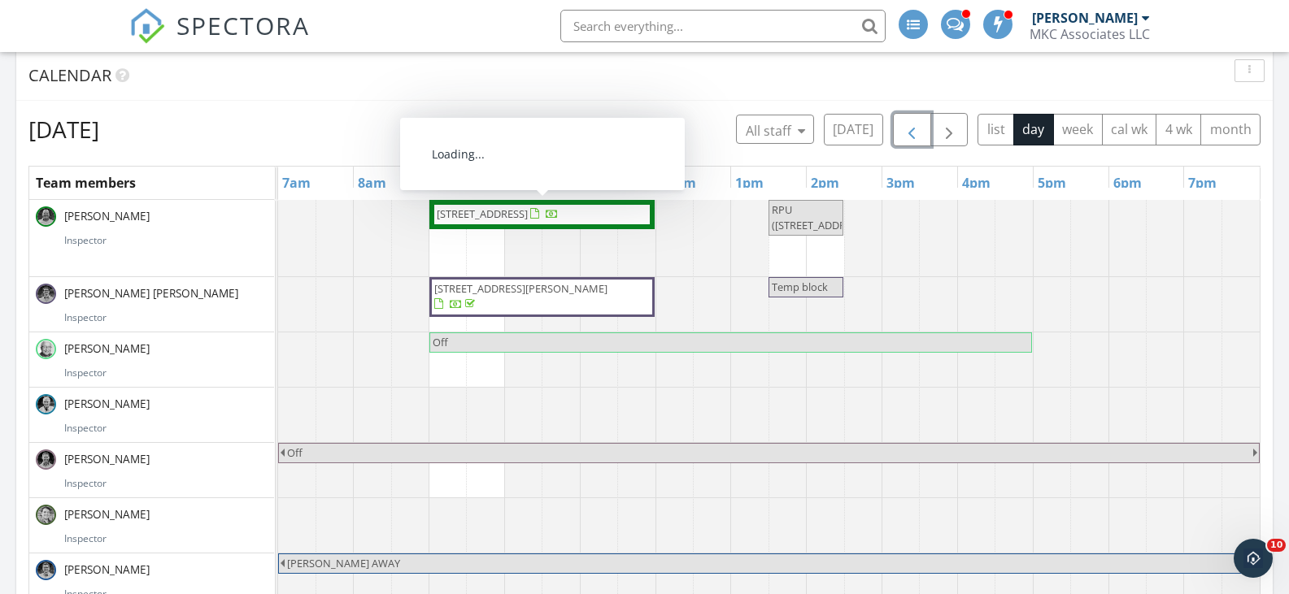
click at [528, 214] on span "[STREET_ADDRESS]" at bounding box center [482, 214] width 91 height 15
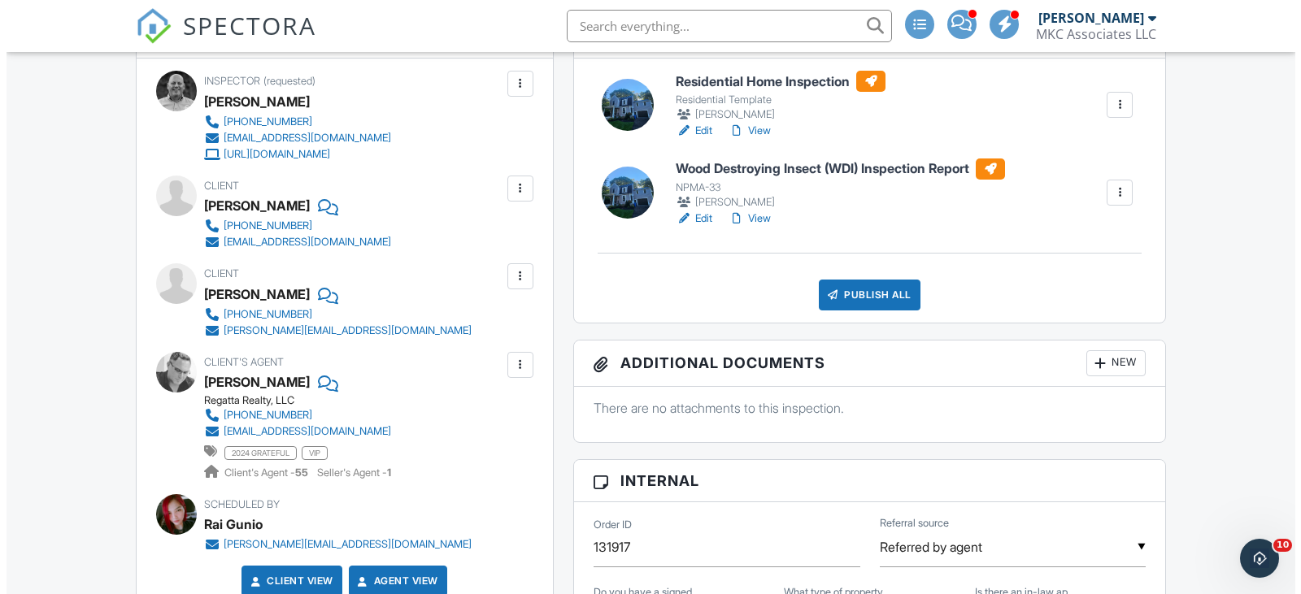
scroll to position [488, 0]
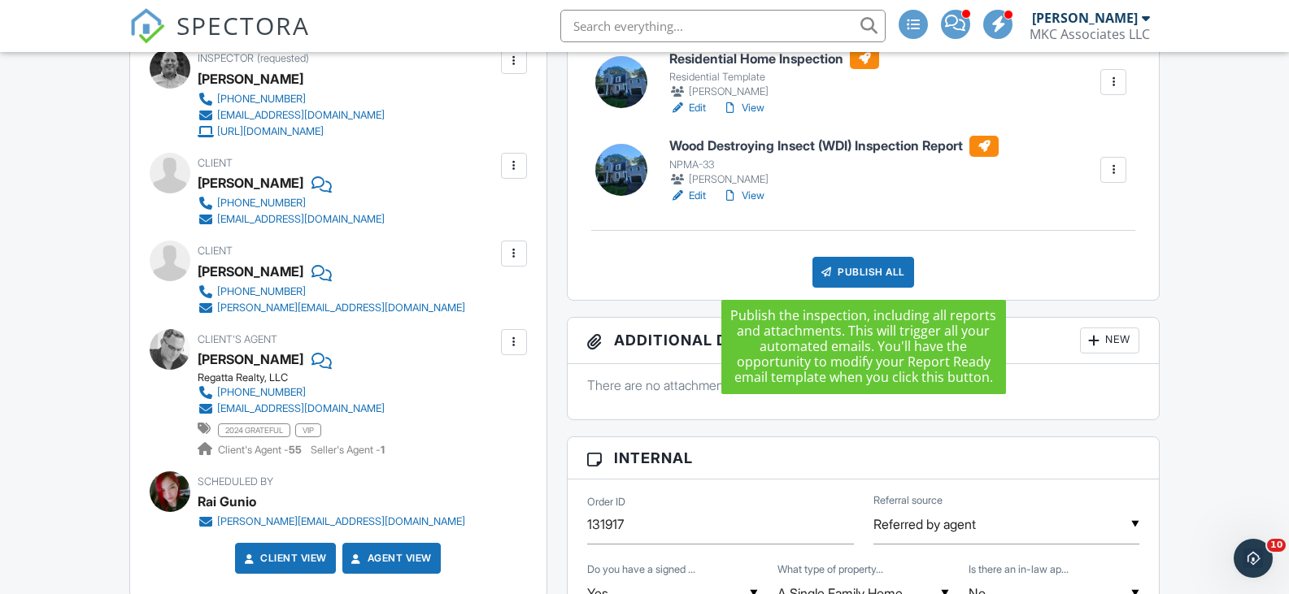
click at [856, 270] on div "Publish All" at bounding box center [863, 272] width 102 height 31
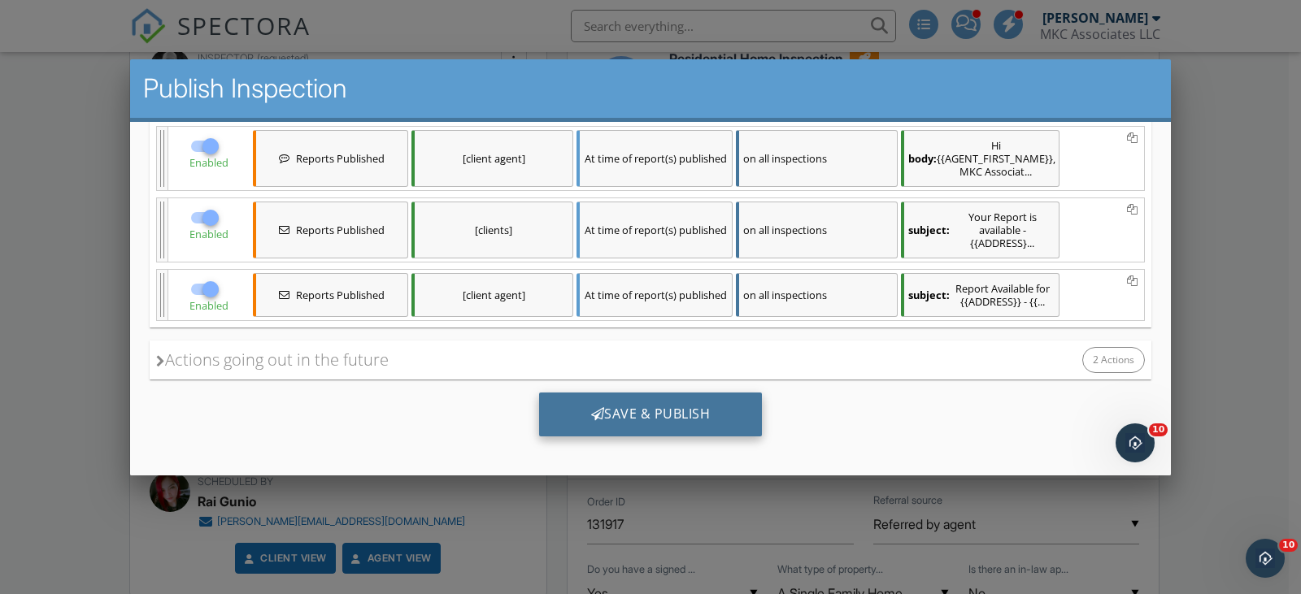
scroll to position [365, 0]
click at [602, 407] on div "Save & Publish" at bounding box center [651, 412] width 224 height 44
